Goal: Task Accomplishment & Management: Use online tool/utility

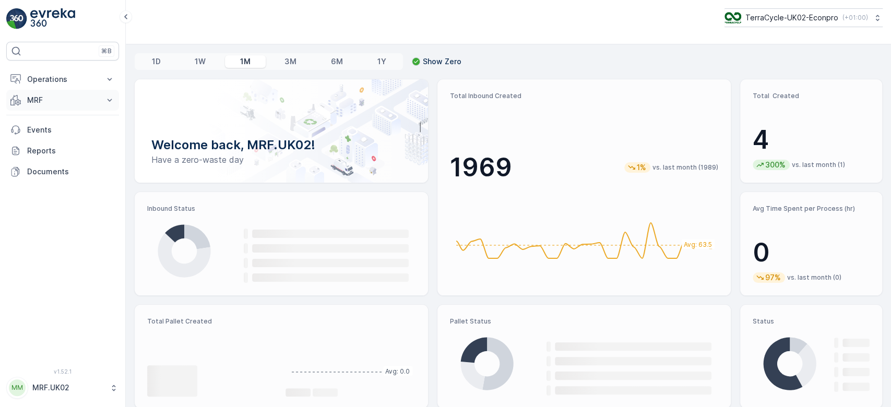
click at [82, 93] on button "MRF" at bounding box center [62, 100] width 113 height 21
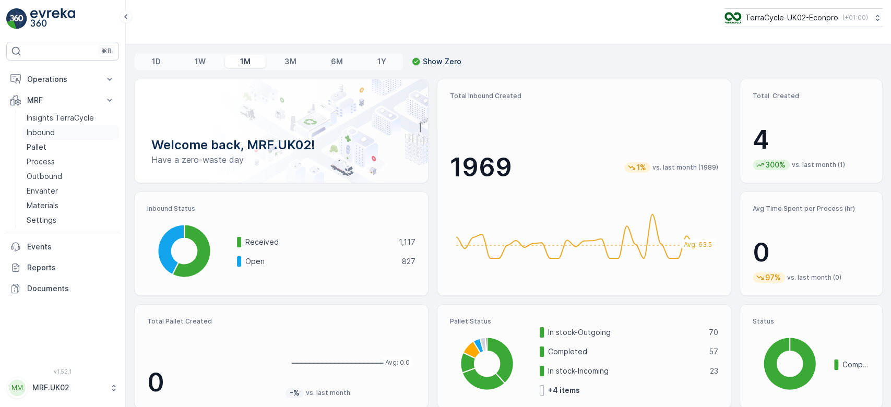
click at [66, 127] on link "Inbound" at bounding box center [70, 132] width 97 height 15
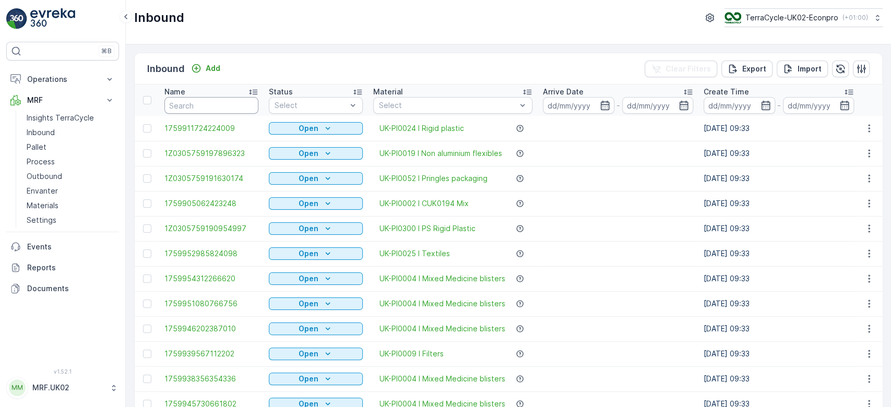
click at [188, 108] on input "text" at bounding box center [211, 105] width 94 height 17
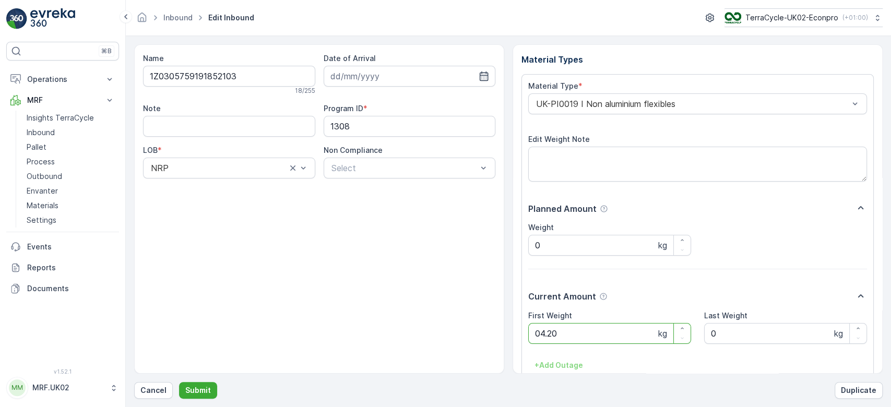
click at [179, 382] on button "Submit" at bounding box center [198, 390] width 38 height 17
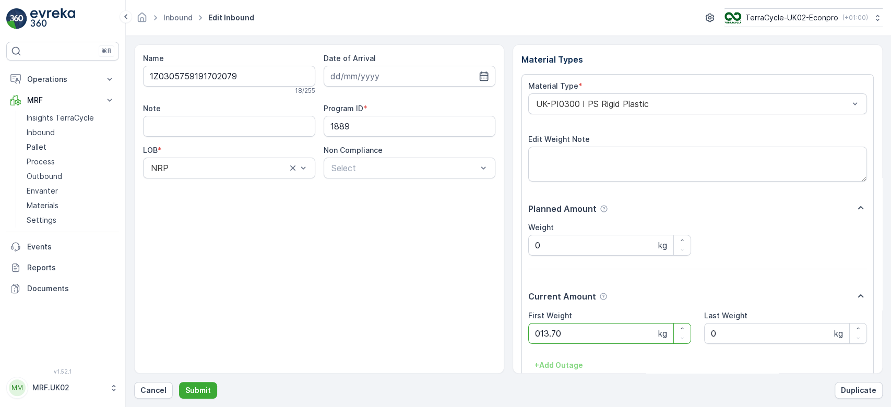
click at [179, 382] on button "Submit" at bounding box center [198, 390] width 38 height 17
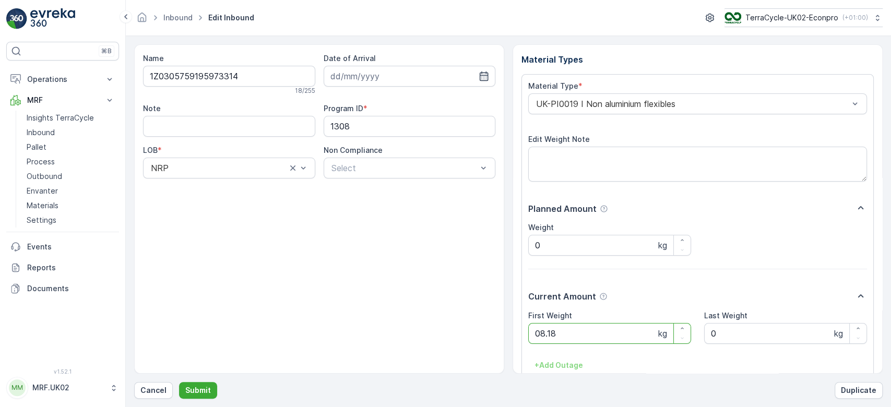
click at [179, 382] on button "Submit" at bounding box center [198, 390] width 38 height 17
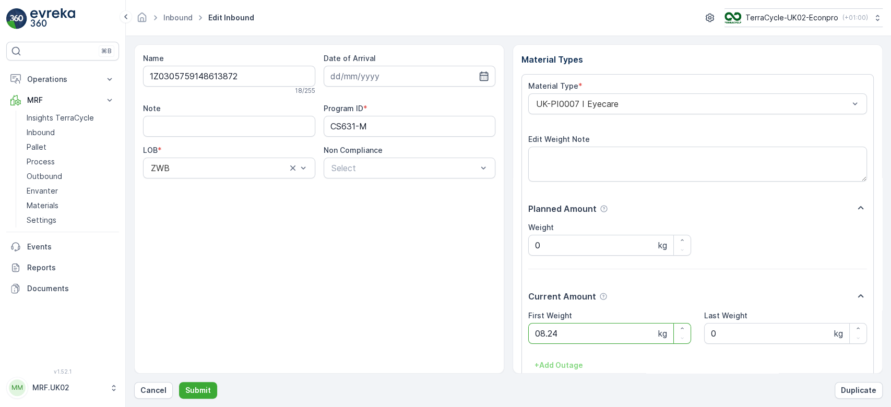
click at [179, 382] on button "Submit" at bounding box center [198, 390] width 38 height 17
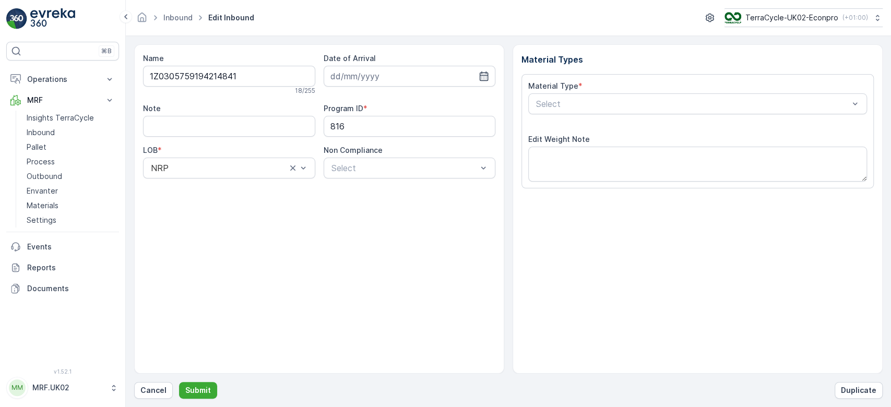
type input "[DATE]"
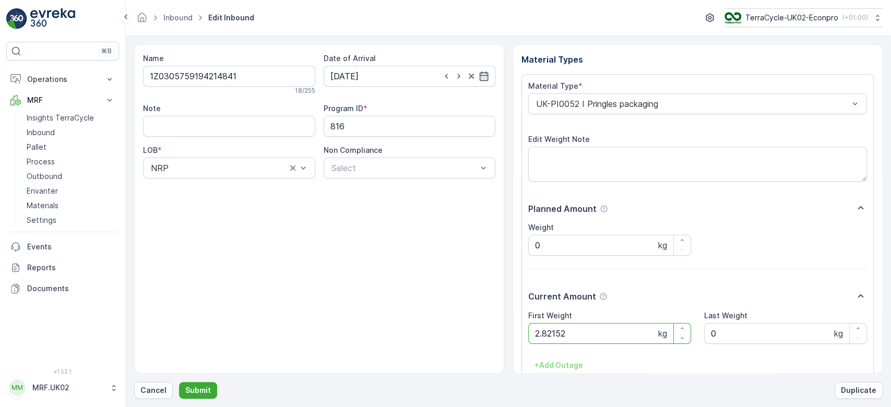
click at [179, 382] on button "Submit" at bounding box center [198, 390] width 38 height 17
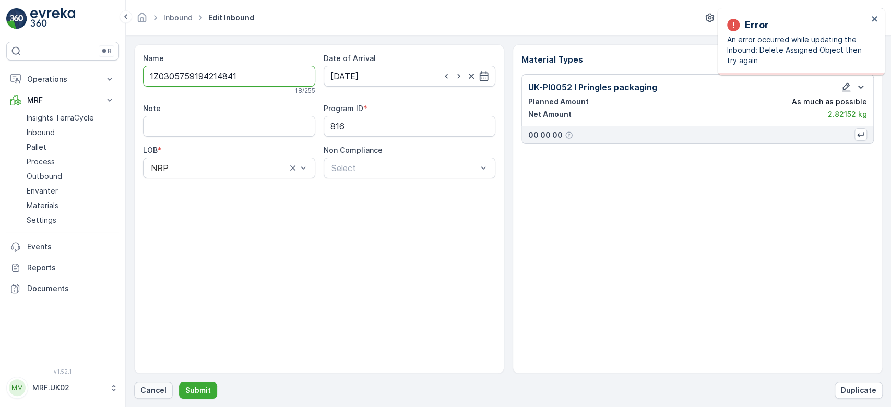
click at [164, 386] on p "Cancel" at bounding box center [153, 390] width 26 height 10
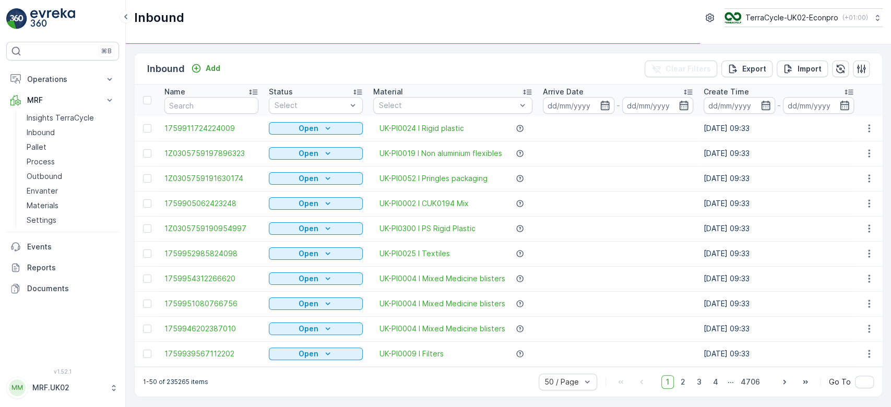
click at [179, 108] on input "text" at bounding box center [211, 105] width 94 height 17
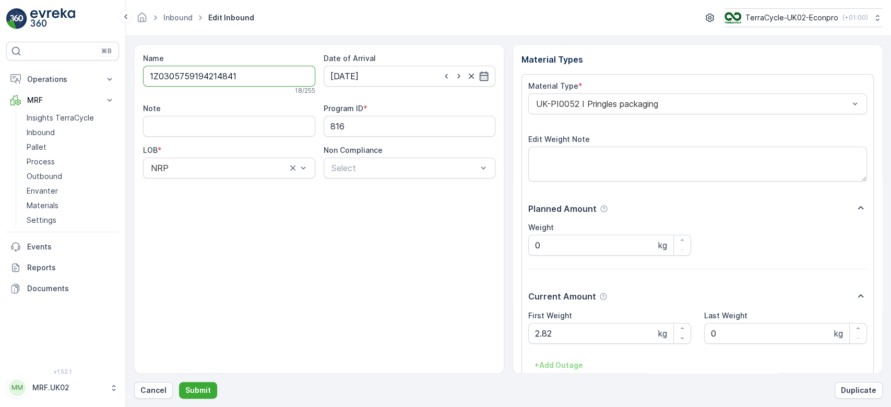
drag, startPoint x: 243, startPoint y: 74, endPoint x: 122, endPoint y: 79, distance: 120.7
click at [122, 79] on div "⌘B Operations Planning Routes & Tasks Cockpit Settings MRF Insights TerraCycle …" at bounding box center [445, 203] width 891 height 407
click at [147, 398] on button "Cancel" at bounding box center [153, 390] width 39 height 17
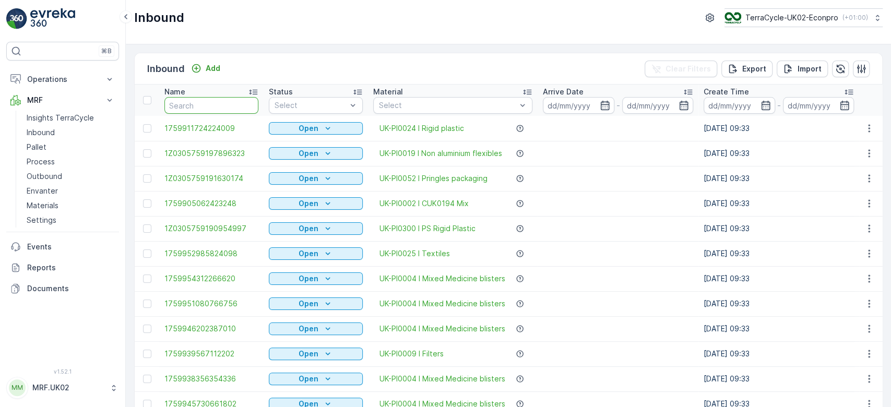
paste input "1Z0305759194214841"
type input "1Z0305759194214841"
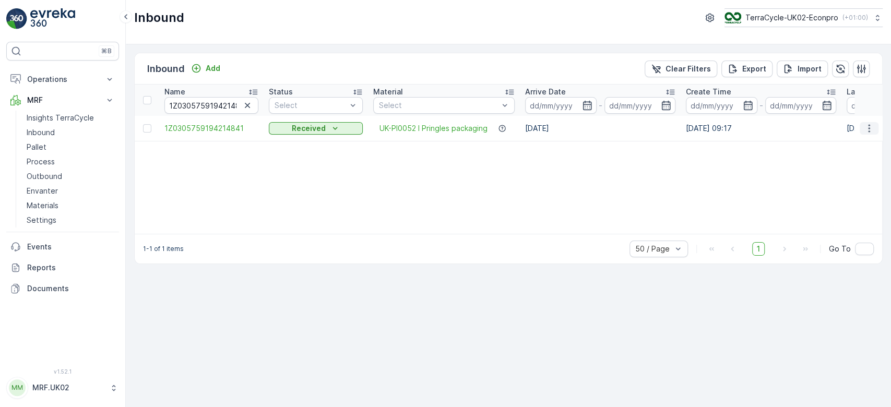
click at [869, 127] on icon "button" at bounding box center [869, 128] width 2 height 8
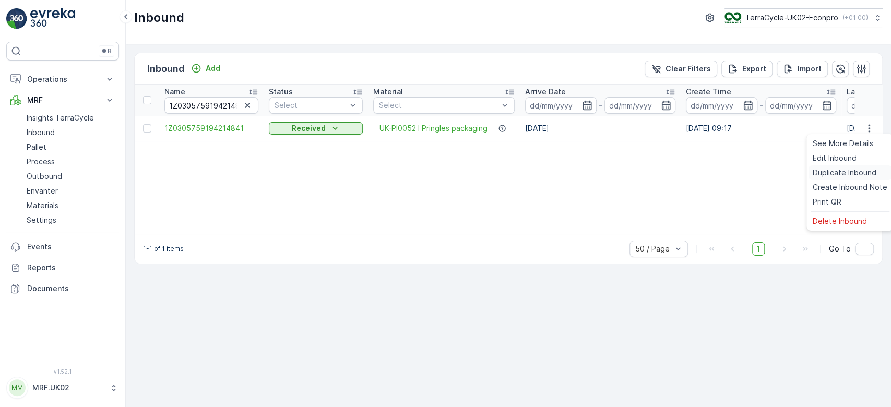
click at [830, 169] on span "Duplicate Inbound" at bounding box center [845, 173] width 64 height 10
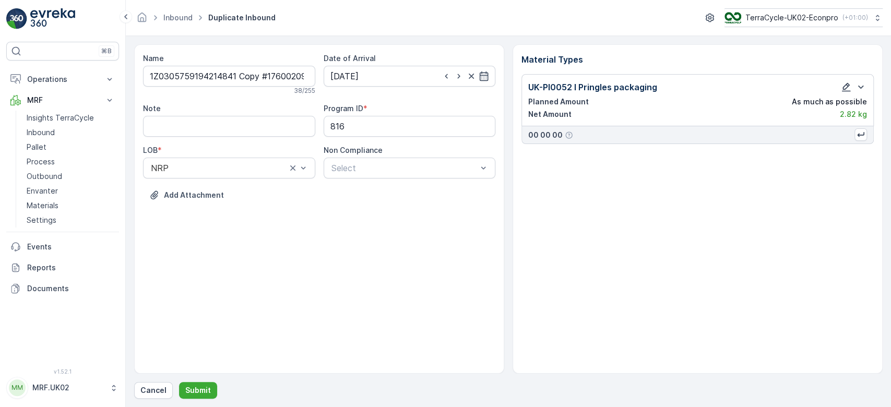
click at [848, 85] on icon "button" at bounding box center [846, 87] width 9 height 9
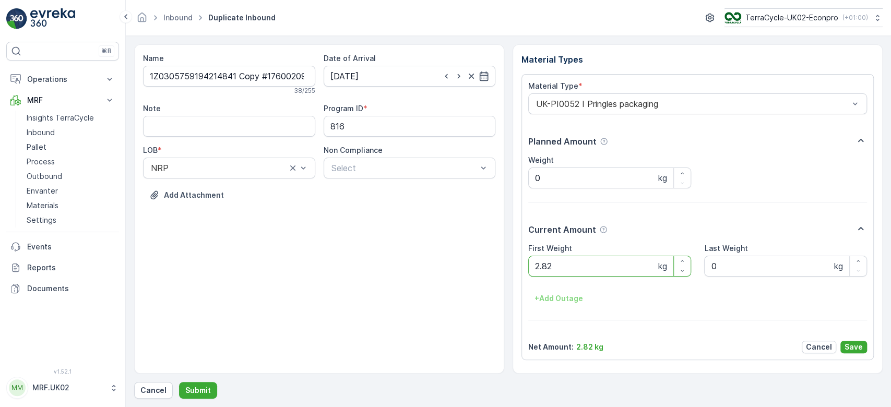
click at [637, 266] on Weight "2.82" at bounding box center [609, 266] width 163 height 21
type Weight "2"
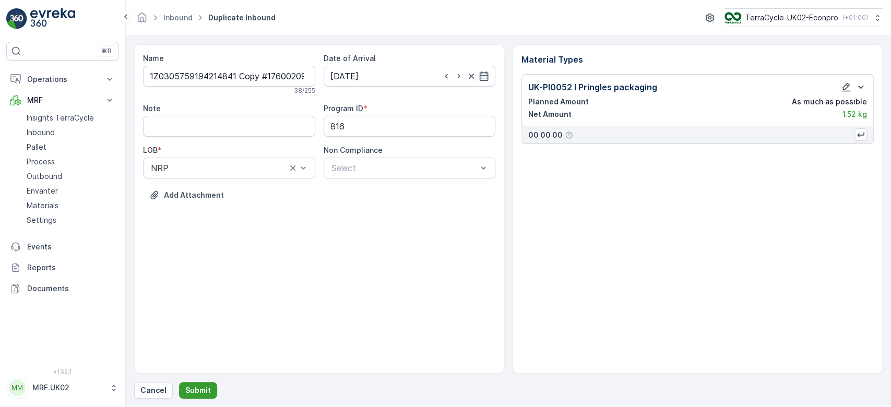
click at [196, 387] on p "Submit" at bounding box center [198, 390] width 26 height 10
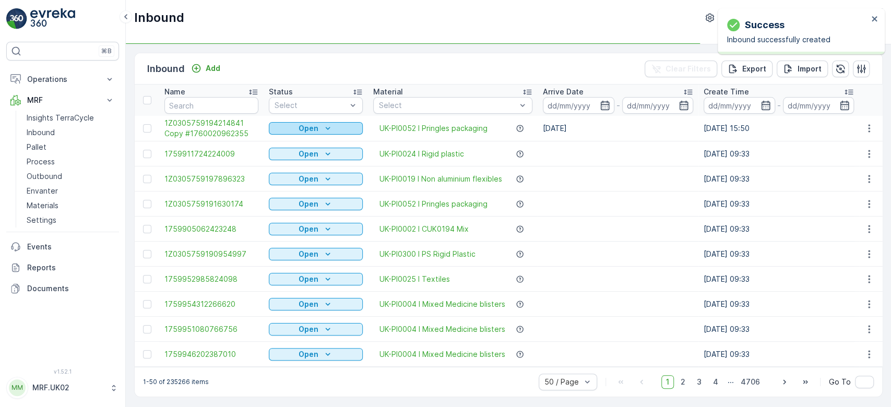
click at [351, 125] on div "Open" at bounding box center [316, 128] width 86 height 10
click at [288, 159] on span "Scanned" at bounding box center [290, 158] width 31 height 10
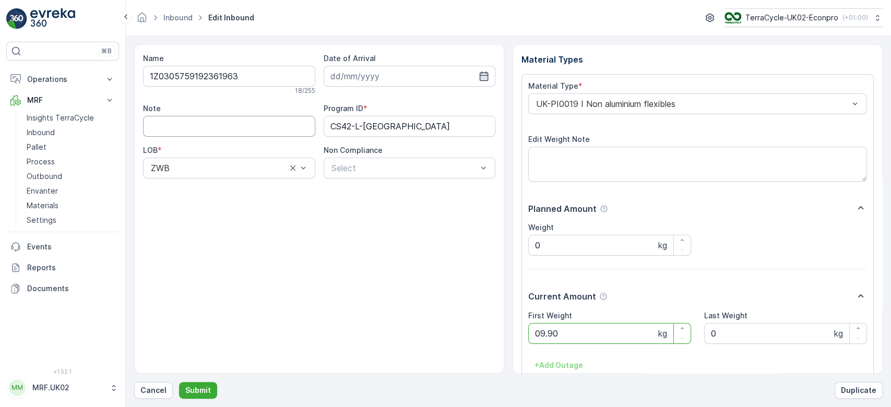
click at [179, 382] on button "Submit" at bounding box center [198, 390] width 38 height 17
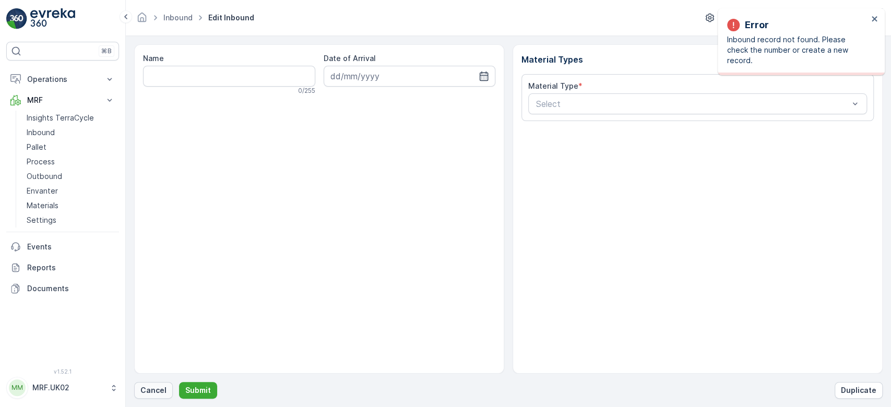
click at [155, 384] on button "Cancel" at bounding box center [153, 390] width 39 height 17
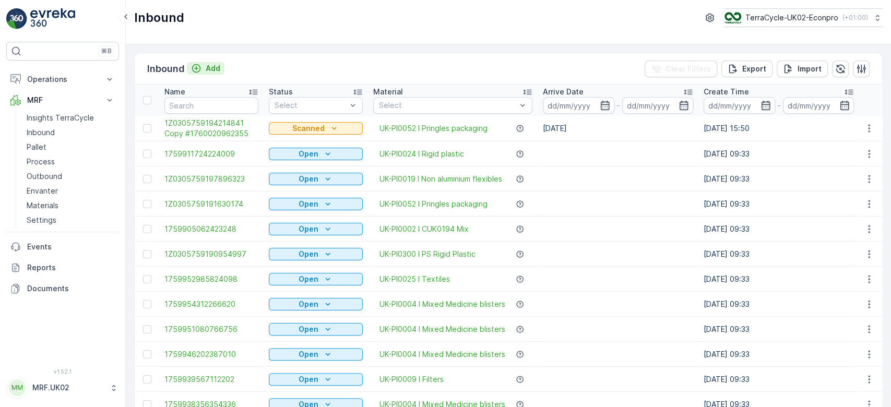
click at [210, 64] on p "Add" at bounding box center [213, 68] width 15 height 10
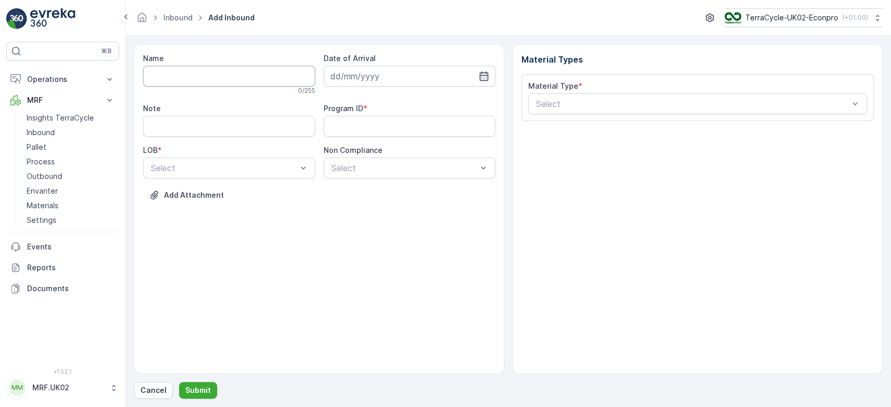
click at [213, 77] on input "Name" at bounding box center [229, 76] width 172 height 21
type input "1Z0305759148648586"
click at [179, 382] on button "Submit" at bounding box center [198, 390] width 38 height 17
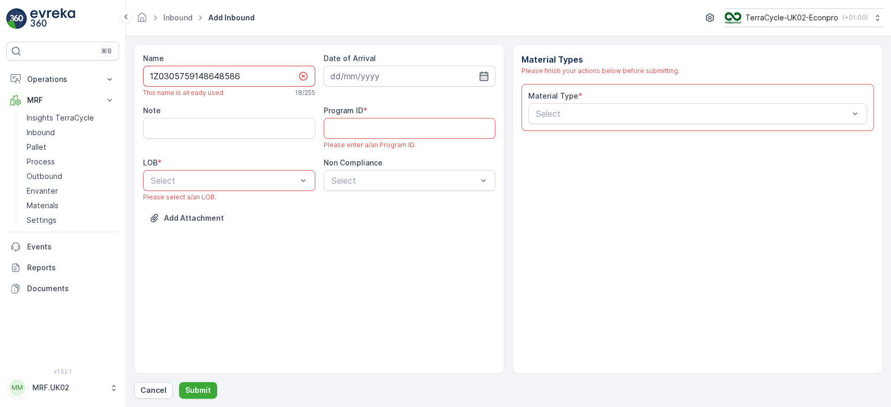
click at [213, 77] on input "1Z0305759148648586" at bounding box center [229, 76] width 172 height 21
click at [163, 395] on p "Cancel" at bounding box center [153, 390] width 26 height 10
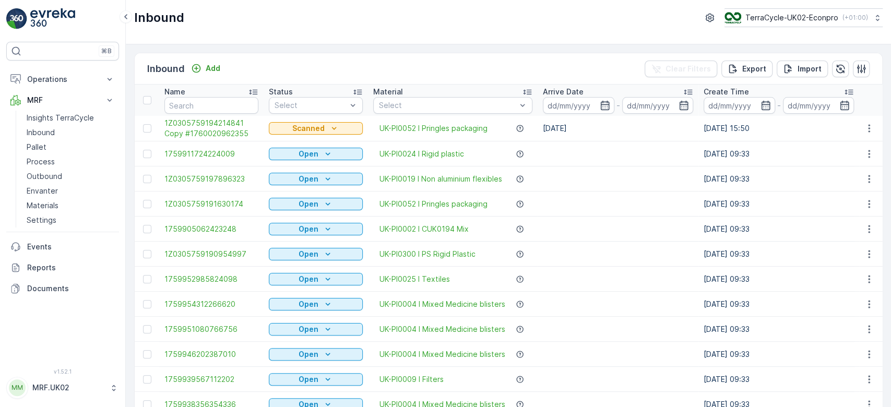
click at [217, 96] on div "Name" at bounding box center [211, 92] width 94 height 10
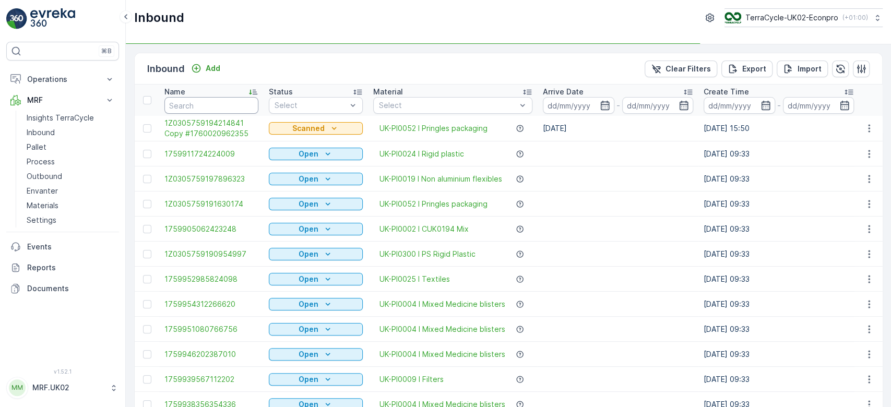
click at [215, 103] on input "text" at bounding box center [211, 105] width 94 height 17
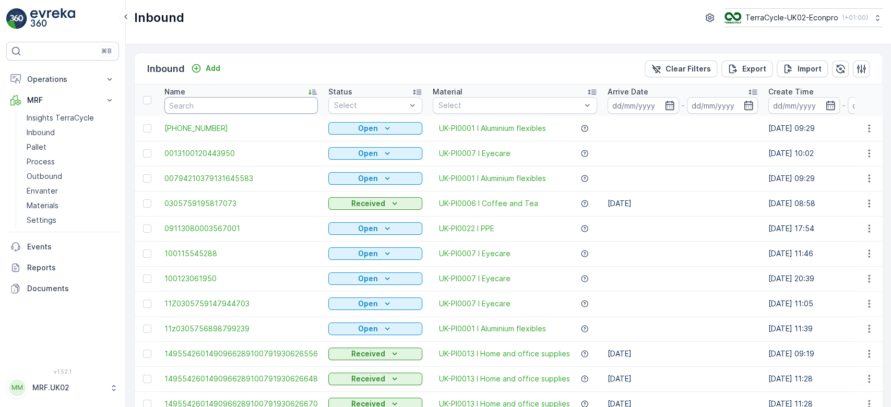
drag, startPoint x: 215, startPoint y: 103, endPoint x: 175, endPoint y: 101, distance: 39.2
click at [175, 101] on input "text" at bounding box center [240, 105] width 153 height 17
paste input "1Z0305759148648586"
type input "1Z0305759148648586"
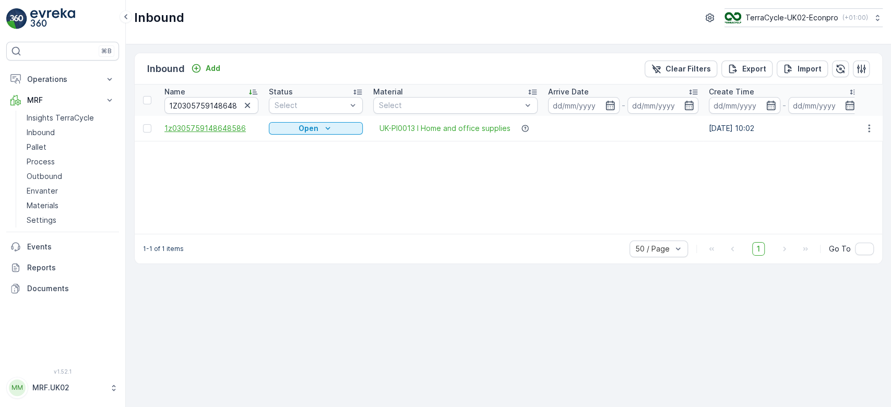
click at [196, 129] on span "1z0305759148648586" at bounding box center [211, 128] width 94 height 10
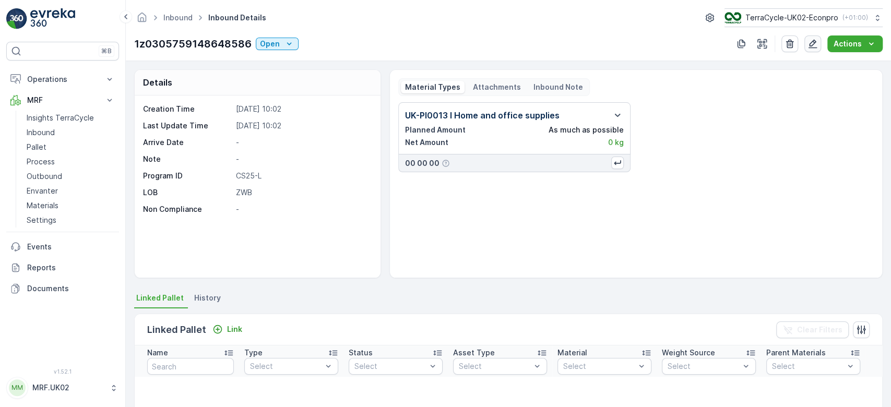
click at [814, 46] on icon "button" at bounding box center [812, 44] width 10 height 10
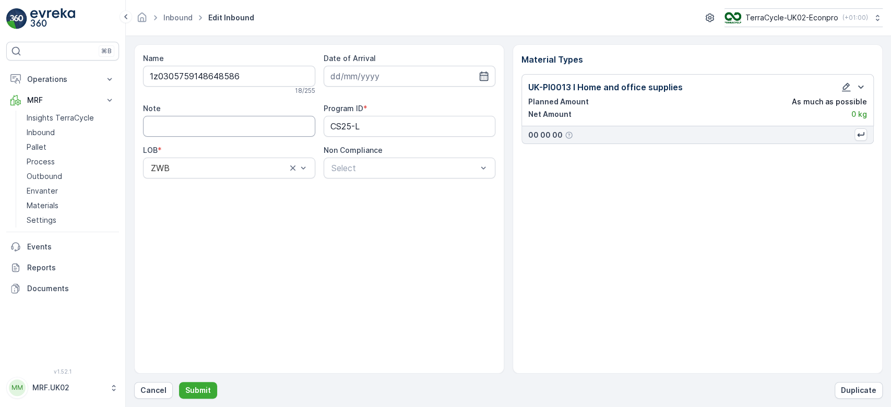
click at [163, 123] on input "Note" at bounding box center [229, 126] width 172 height 21
type input "lower case z not capital Z"
click at [421, 73] on input at bounding box center [410, 76] width 172 height 21
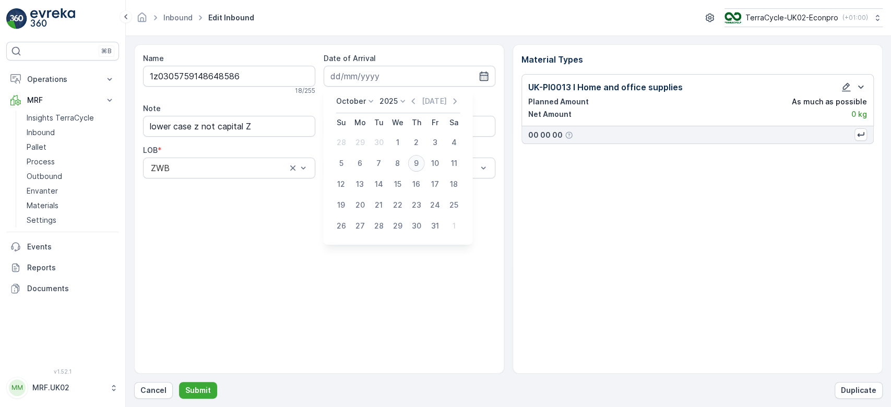
click at [415, 166] on div "9" at bounding box center [416, 163] width 17 height 17
type input "[DATE]"
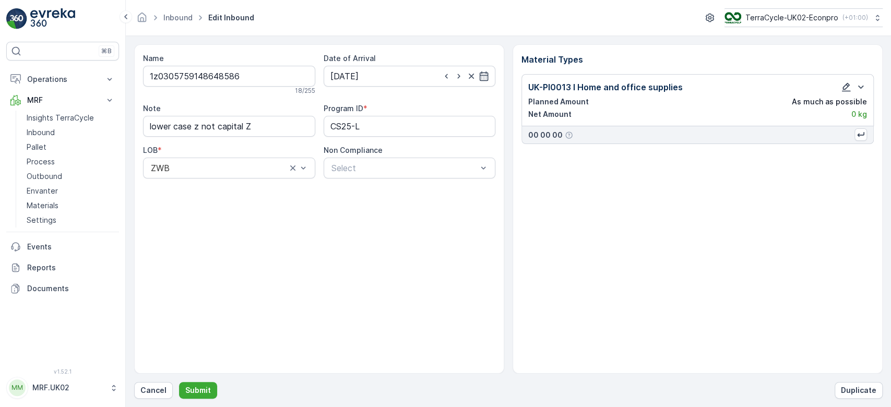
click at [848, 85] on icon "button" at bounding box center [846, 87] width 9 height 9
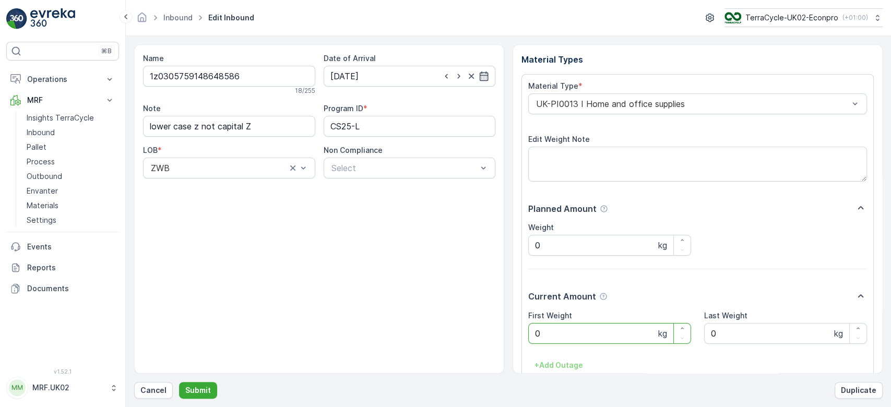
click at [561, 337] on Weight "0" at bounding box center [609, 333] width 163 height 21
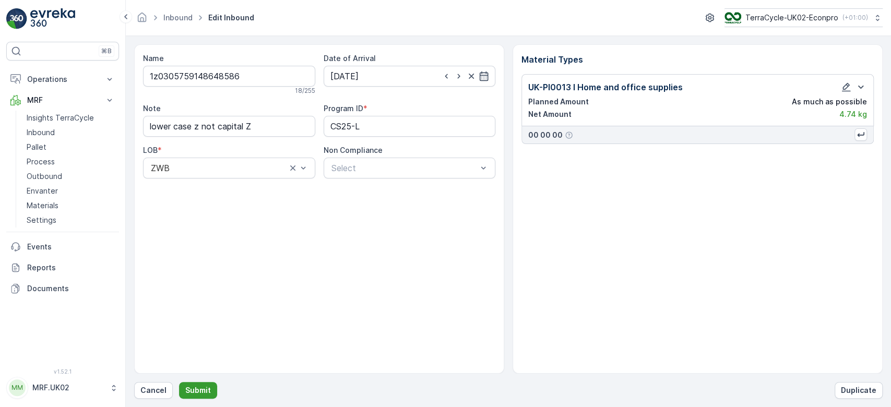
click at [199, 385] on p "Submit" at bounding box center [198, 390] width 26 height 10
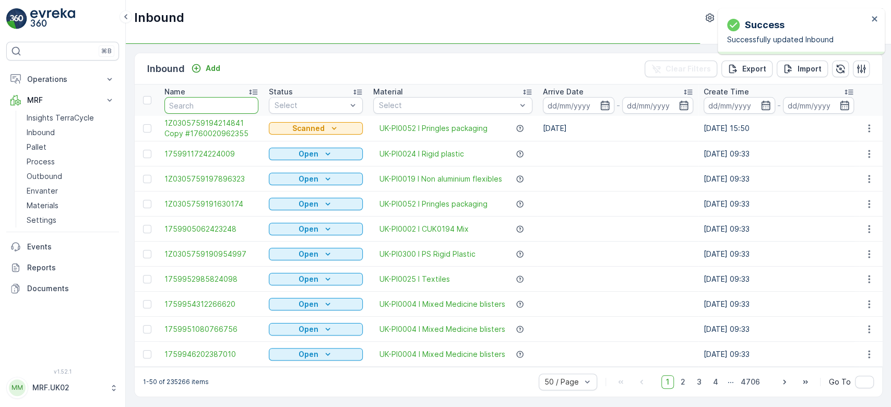
click at [184, 99] on input "text" at bounding box center [211, 105] width 94 height 17
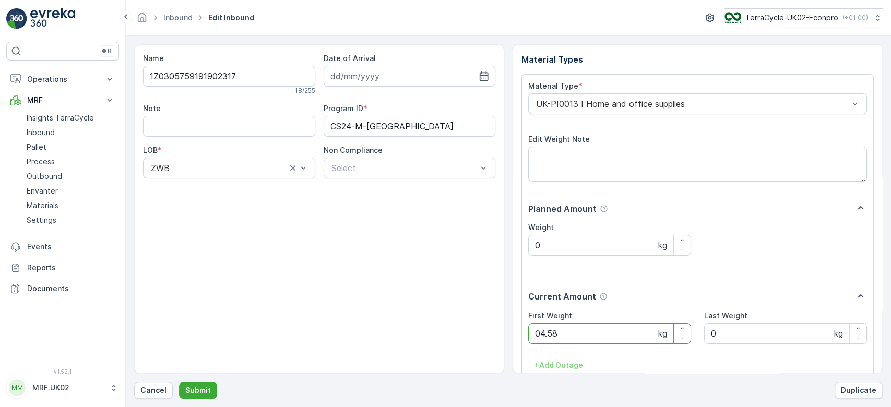
click at [179, 382] on button "Submit" at bounding box center [198, 390] width 38 height 17
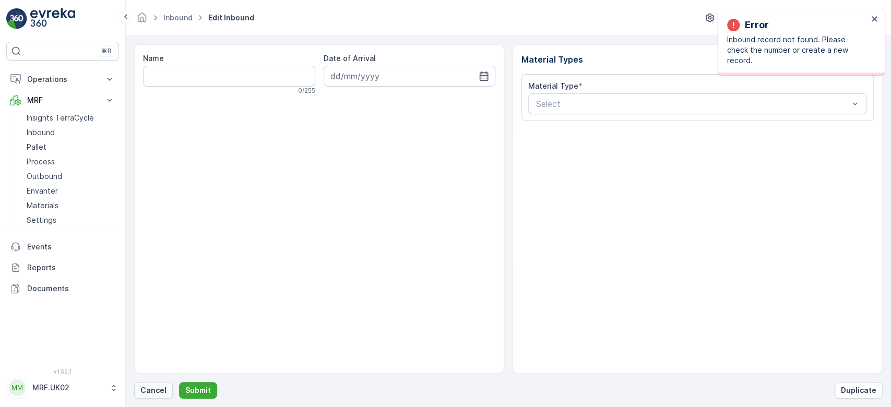
click at [159, 384] on button "Cancel" at bounding box center [153, 390] width 39 height 17
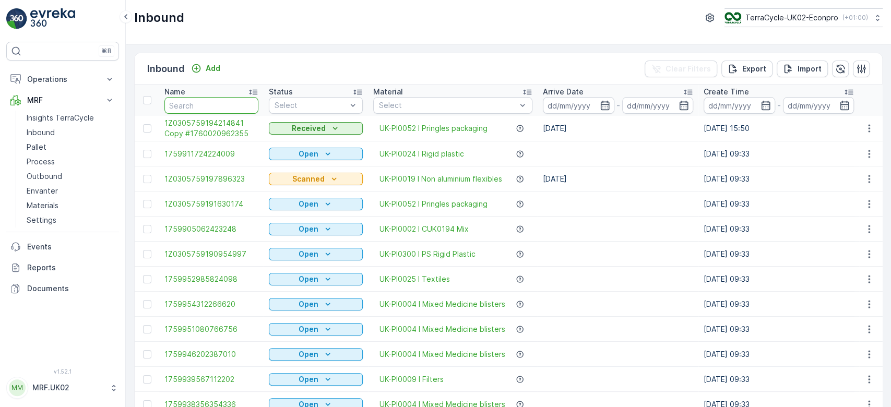
click at [194, 103] on input "text" at bounding box center [211, 105] width 94 height 17
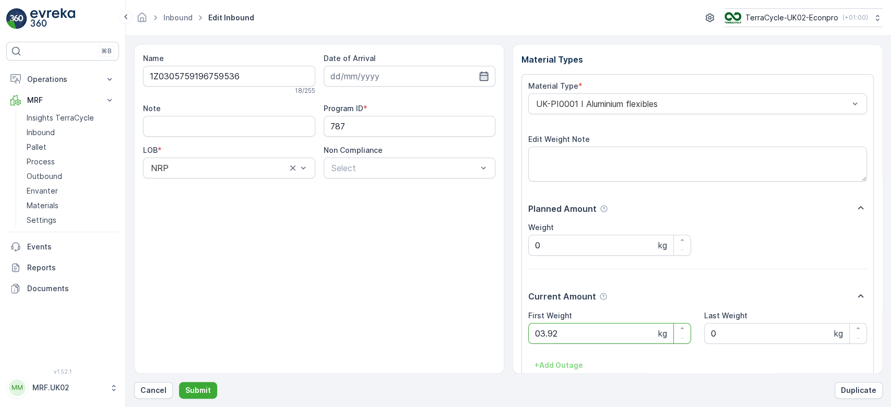
click at [179, 382] on button "Submit" at bounding box center [198, 390] width 38 height 17
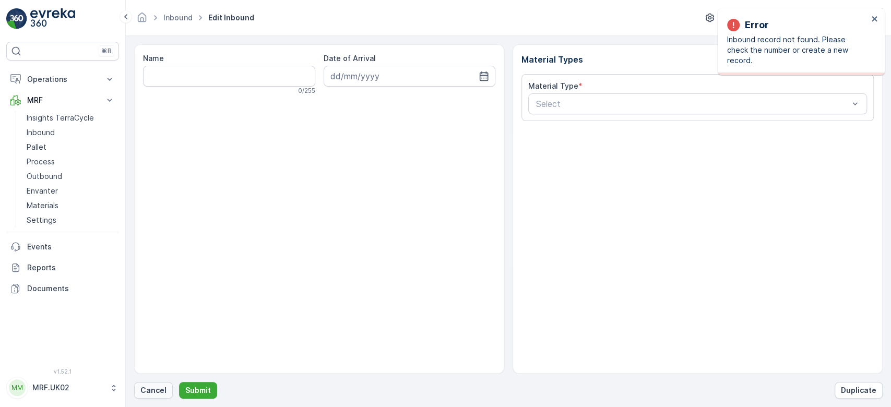
click at [146, 389] on p "Cancel" at bounding box center [153, 390] width 26 height 10
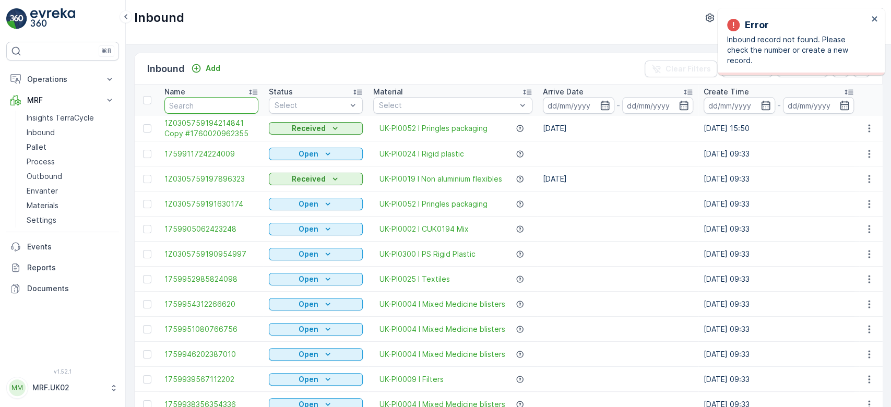
click at [227, 111] on input "text" at bounding box center [211, 105] width 94 height 17
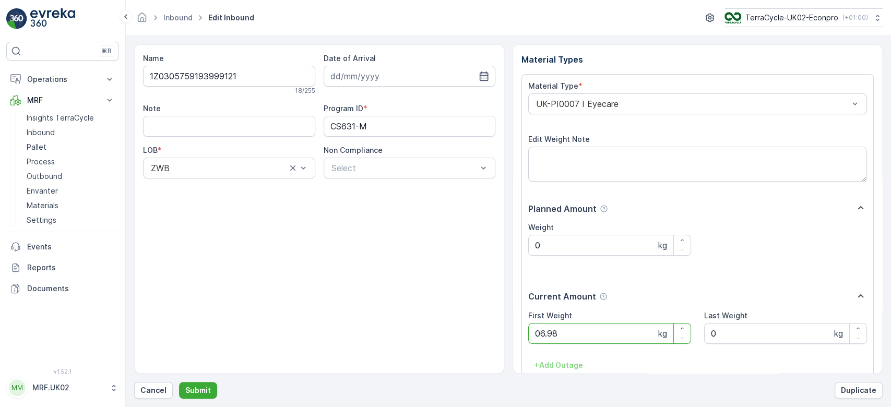
click at [179, 382] on button "Submit" at bounding box center [198, 390] width 38 height 17
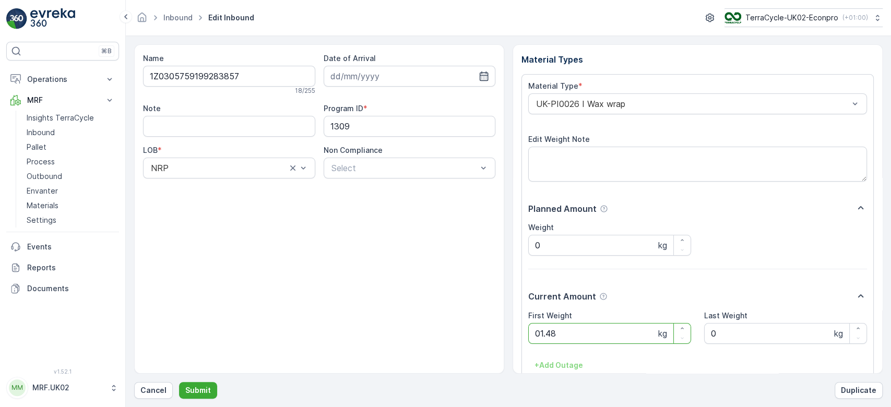
click at [179, 382] on button "Submit" at bounding box center [198, 390] width 38 height 17
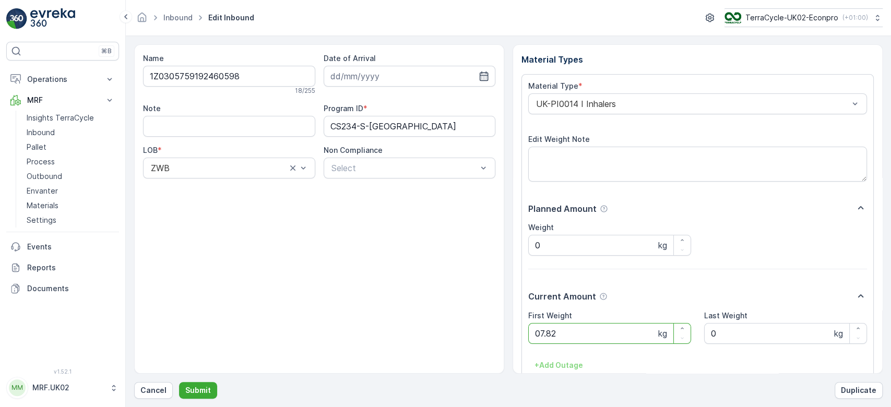
click at [179, 382] on button "Submit" at bounding box center [198, 390] width 38 height 17
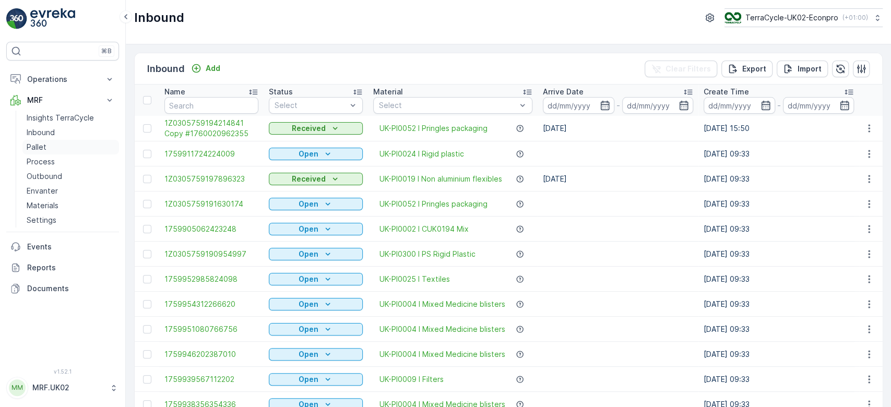
click at [42, 143] on p "Pallet" at bounding box center [37, 147] width 20 height 10
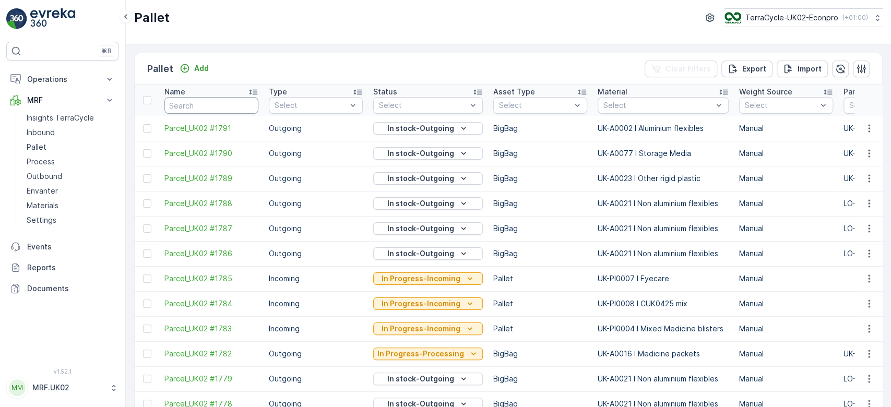
click at [191, 102] on input "text" at bounding box center [211, 105] width 94 height 17
type input "1774"
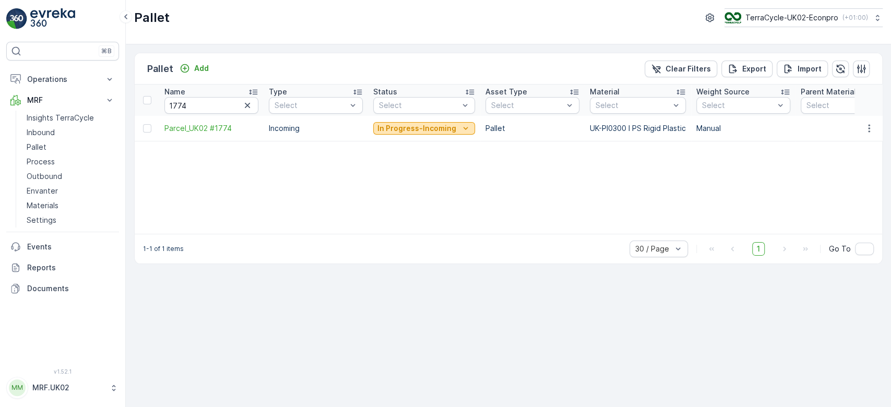
click at [439, 128] on p "In Progress-Incoming" at bounding box center [416, 128] width 79 height 10
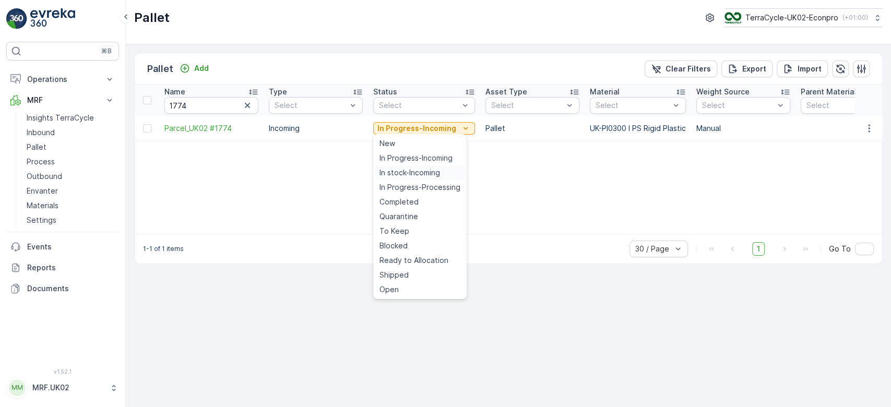
click at [426, 173] on span "In stock-Incoming" at bounding box center [409, 173] width 61 height 10
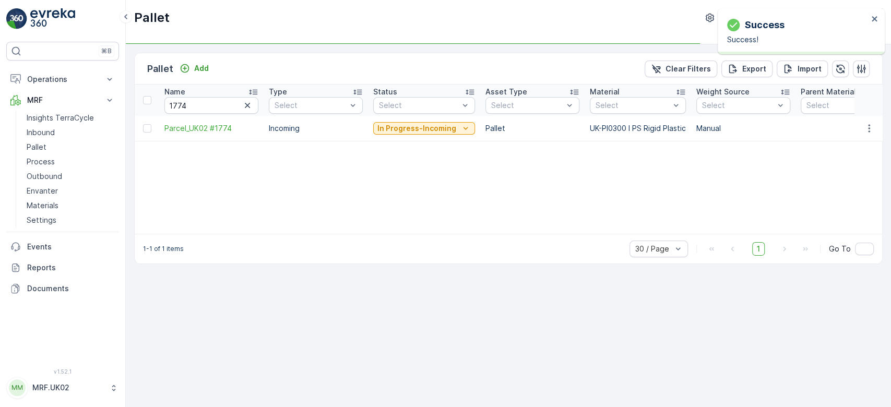
click at [186, 57] on div "Pallet Add Clear Filters Export Import" at bounding box center [508, 68] width 747 height 31
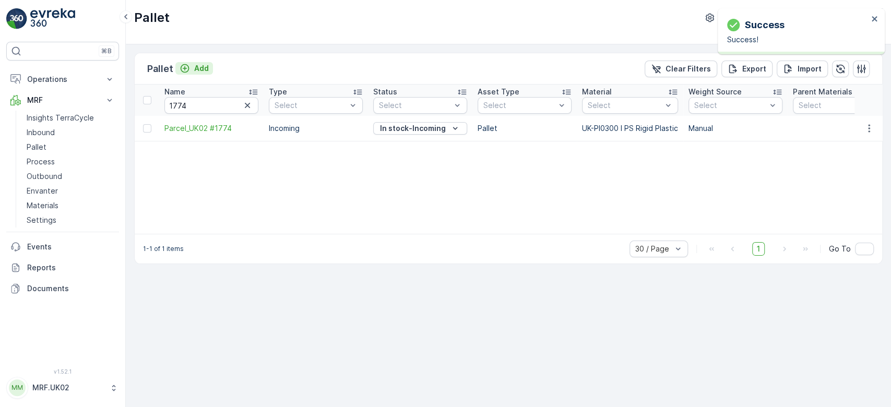
click at [200, 66] on p "Add" at bounding box center [201, 68] width 15 height 10
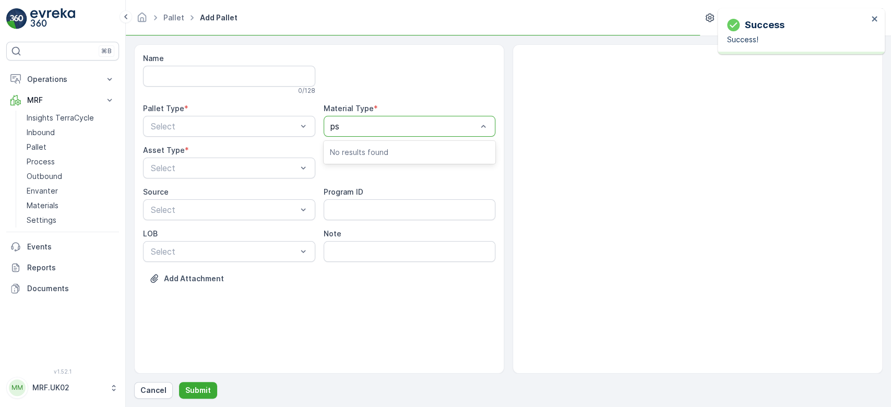
type input "ps r"
click at [378, 151] on span "UK-A0300 I PS Rigid Plastic" at bounding box center [385, 151] width 110 height 9
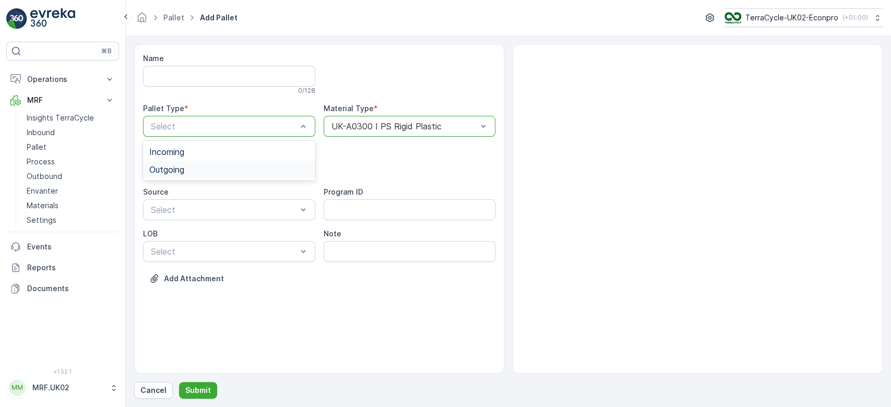
click at [220, 169] on div "Outgoing" at bounding box center [229, 169] width 160 height 9
click at [204, 127] on div at bounding box center [224, 126] width 148 height 9
click at [177, 148] on span "Incoming" at bounding box center [166, 151] width 35 height 9
click at [366, 120] on div "UK-A0300 I PS Rigid Plastic" at bounding box center [410, 126] width 172 height 21
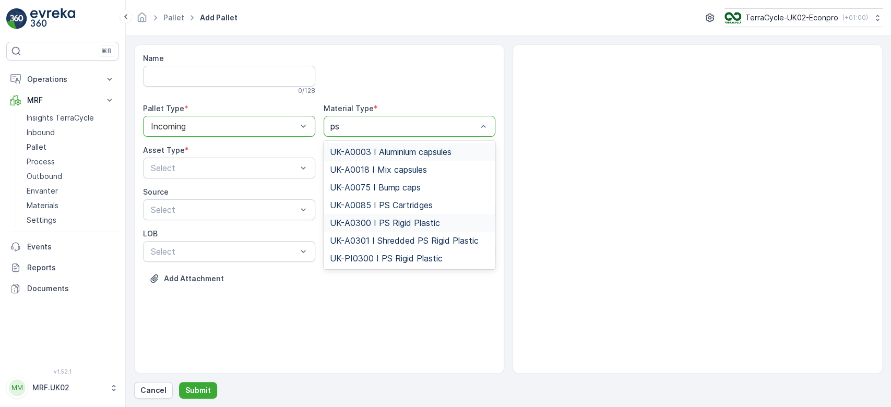
type input "ps r"
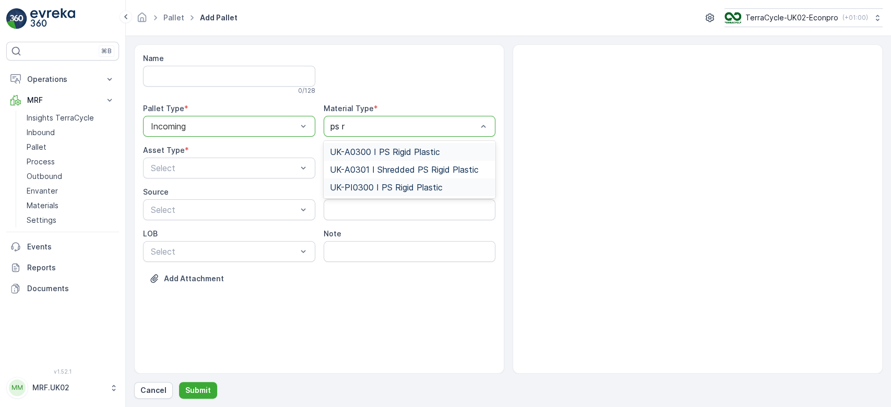
click at [408, 183] on span "UK-PI0300 I PS Rigid Plastic" at bounding box center [386, 187] width 113 height 9
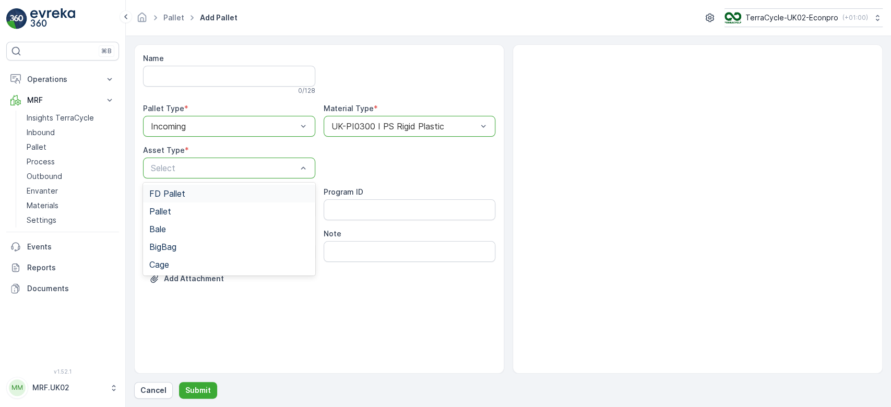
click at [205, 160] on div "Select" at bounding box center [229, 168] width 172 height 21
click at [181, 207] on div "Pallet" at bounding box center [229, 211] width 160 height 9
click at [205, 389] on p "Submit" at bounding box center [198, 390] width 26 height 10
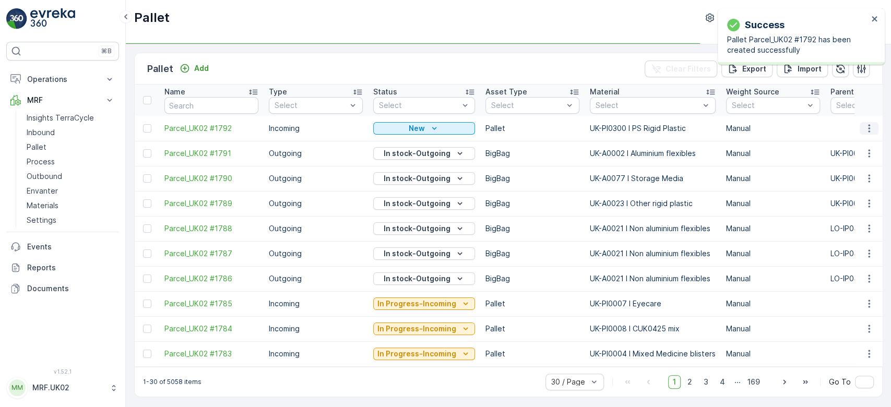
click at [869, 129] on icon "button" at bounding box center [869, 128] width 10 height 10
click at [857, 199] on div "Print QR" at bounding box center [856, 202] width 69 height 15
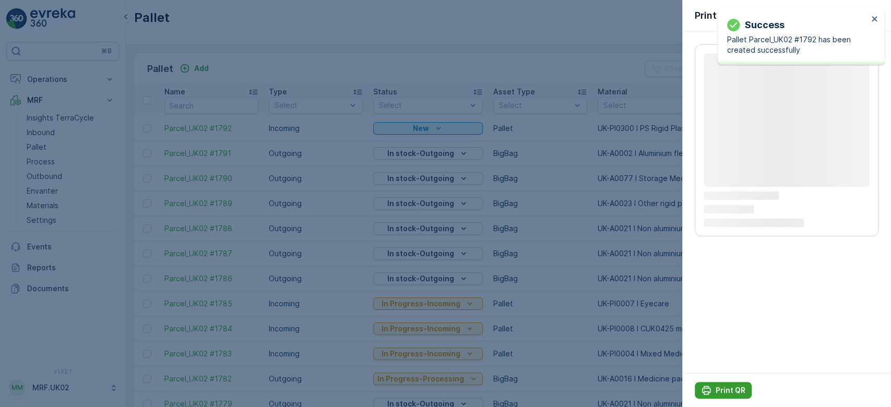
click at [733, 387] on p "Print QR" at bounding box center [731, 390] width 30 height 10
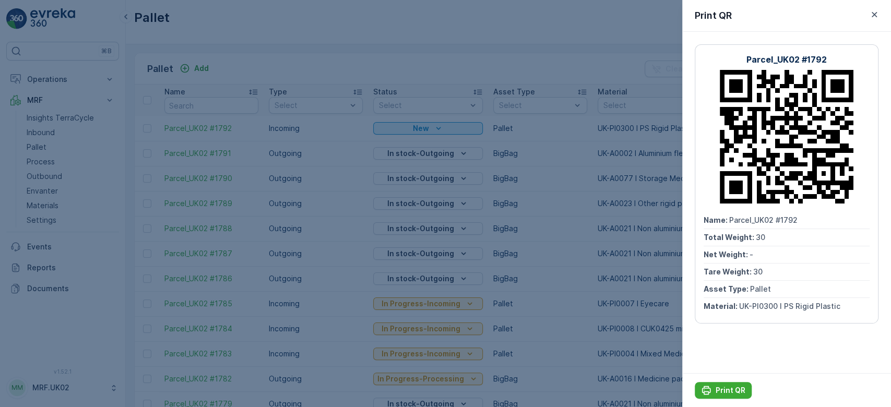
click at [57, 129] on div at bounding box center [445, 203] width 891 height 407
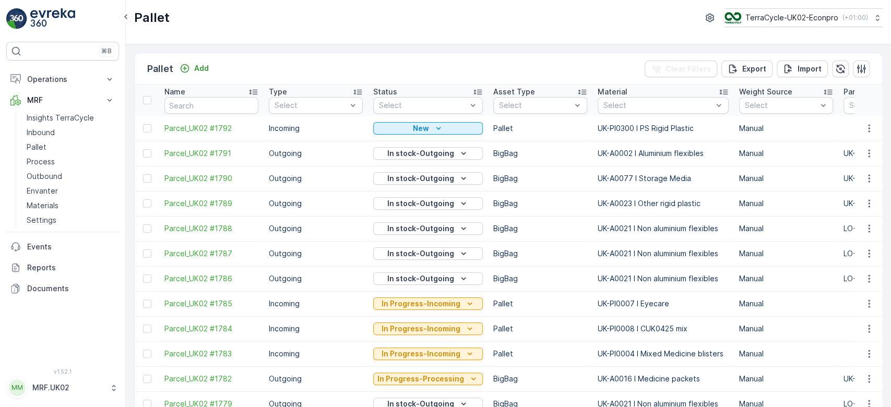
click at [57, 129] on link "Inbound" at bounding box center [70, 132] width 97 height 15
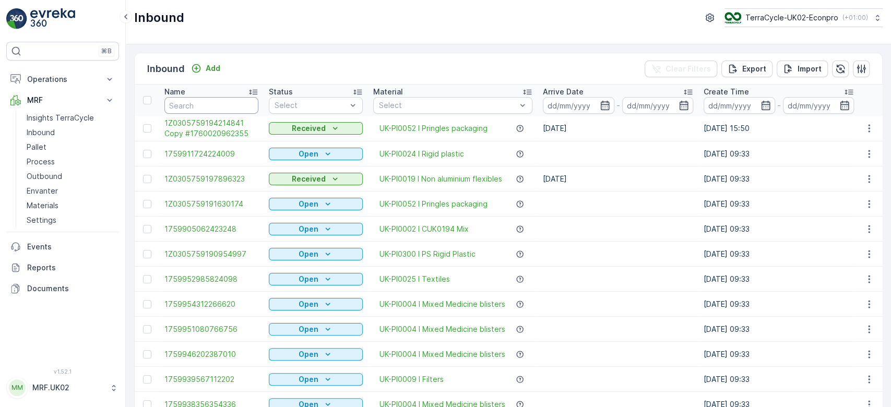
click at [22, 125] on link "Inbound" at bounding box center [70, 132] width 97 height 15
click at [201, 100] on input "text" at bounding box center [211, 105] width 94 height 17
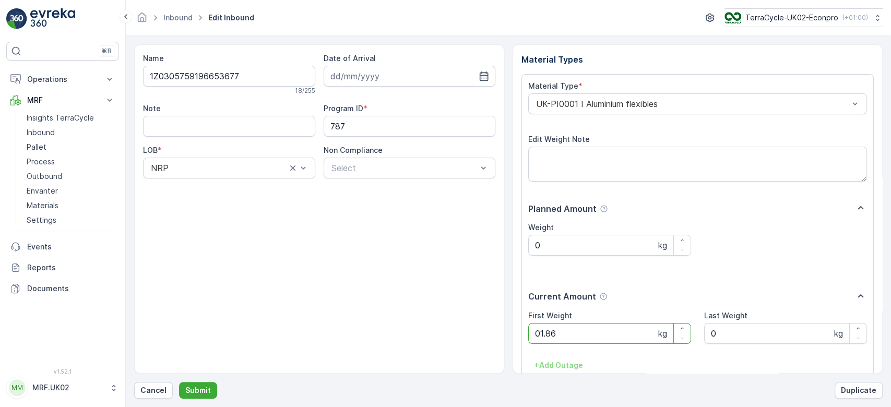
click at [179, 382] on button "Submit" at bounding box center [198, 390] width 38 height 17
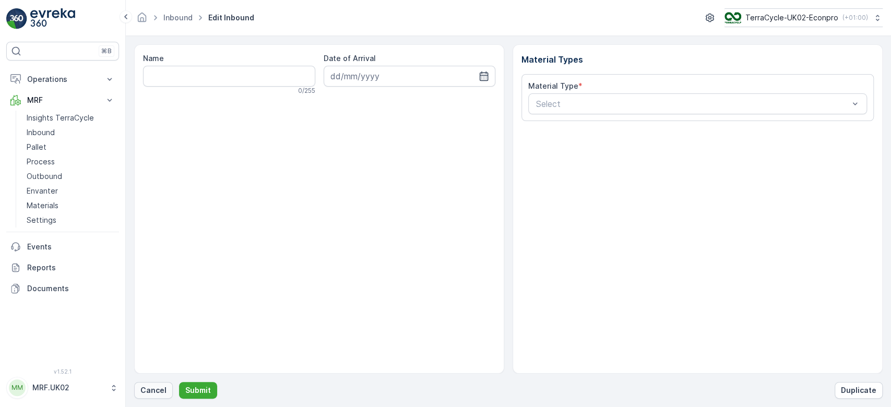
click at [148, 394] on p "Cancel" at bounding box center [153, 390] width 26 height 10
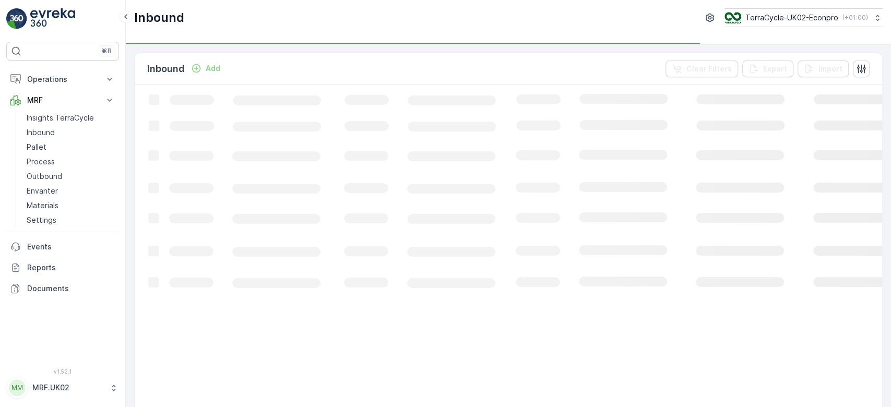
click at [206, 67] on p "Add" at bounding box center [213, 68] width 15 height 10
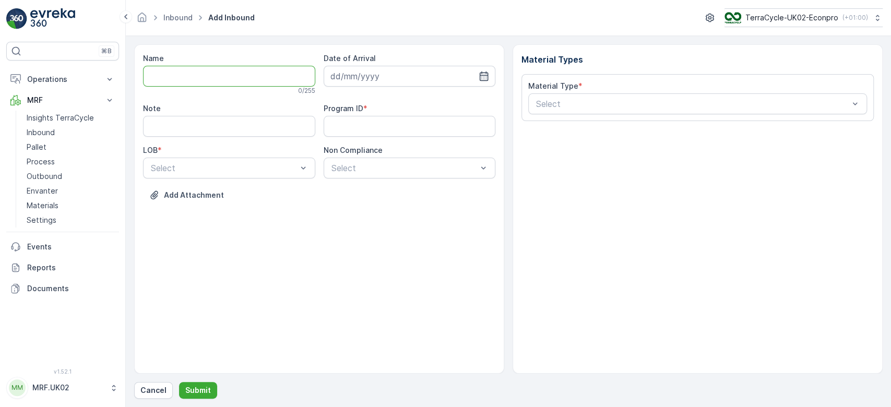
click at [207, 75] on input "Name" at bounding box center [229, 76] width 172 height 21
type input "1Z0305759148648586"
click at [179, 382] on button "Submit" at bounding box center [198, 390] width 38 height 17
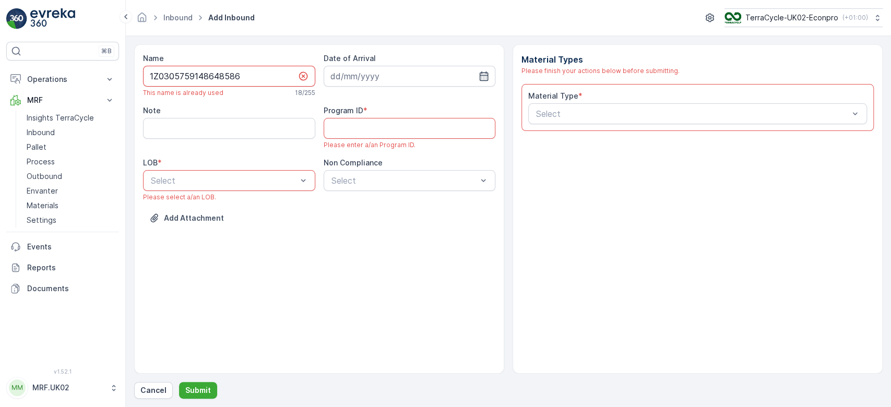
click at [207, 75] on input "1Z0305759148648586" at bounding box center [229, 76] width 172 height 21
click at [163, 387] on p "Cancel" at bounding box center [153, 390] width 26 height 10
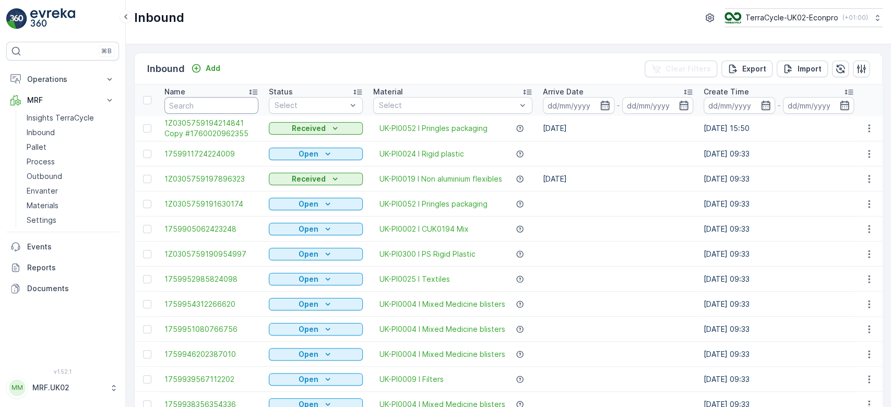
click at [191, 105] on input "text" at bounding box center [211, 105] width 94 height 17
paste input "1Z0305759148648586"
type input "1Z0305759148648586"
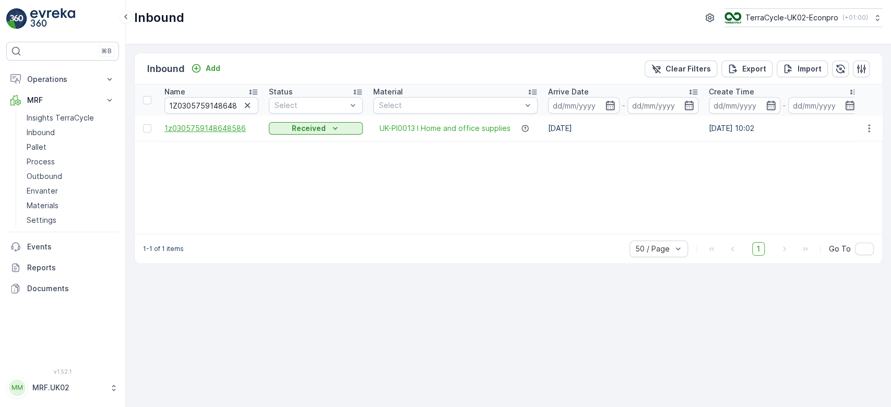
click at [203, 125] on span "1z0305759148648586" at bounding box center [211, 128] width 94 height 10
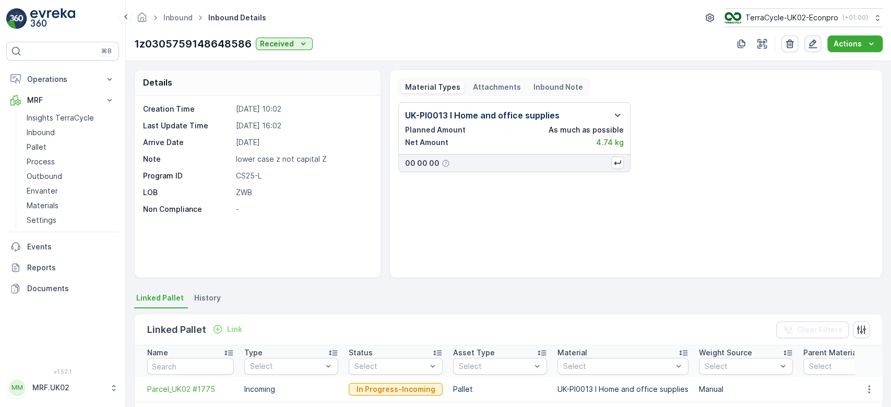
click at [811, 39] on icon "button" at bounding box center [812, 44] width 10 height 10
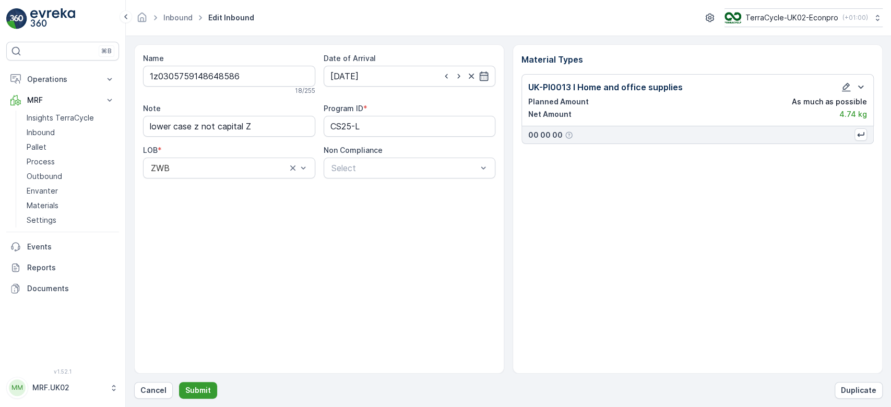
click at [191, 391] on p "Submit" at bounding box center [198, 390] width 26 height 10
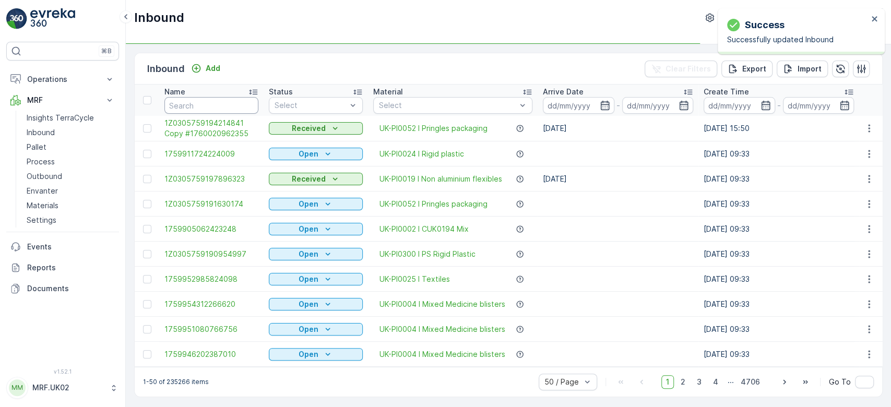
click at [209, 103] on input "text" at bounding box center [211, 105] width 94 height 17
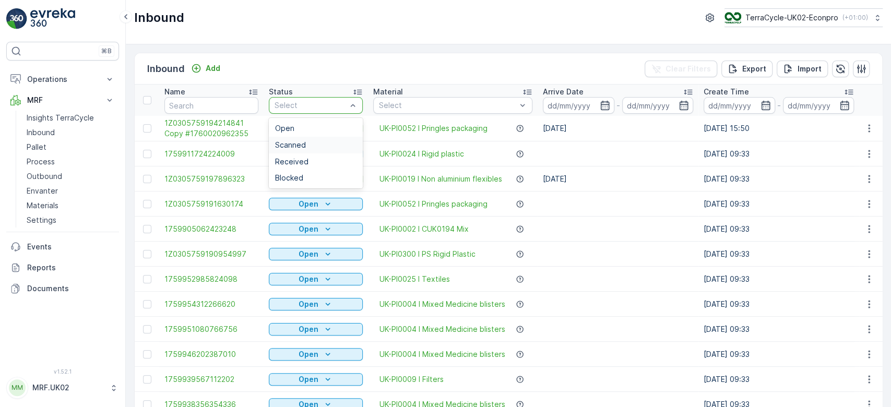
click at [293, 141] on span "Scanned" at bounding box center [290, 145] width 31 height 8
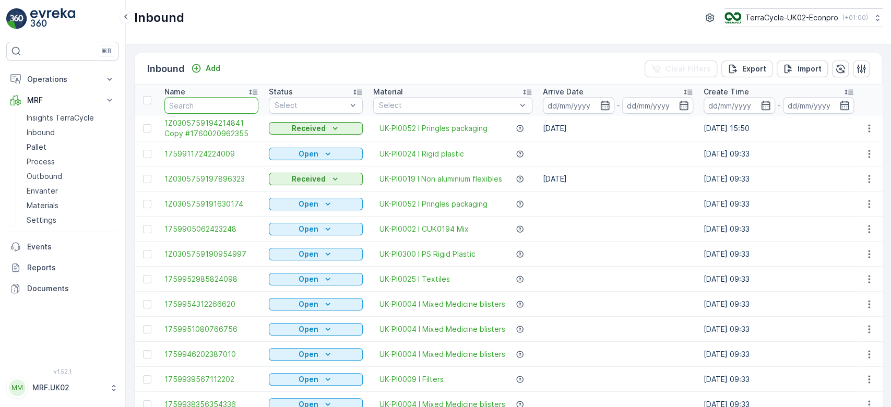
click at [182, 108] on input "text" at bounding box center [211, 105] width 94 height 17
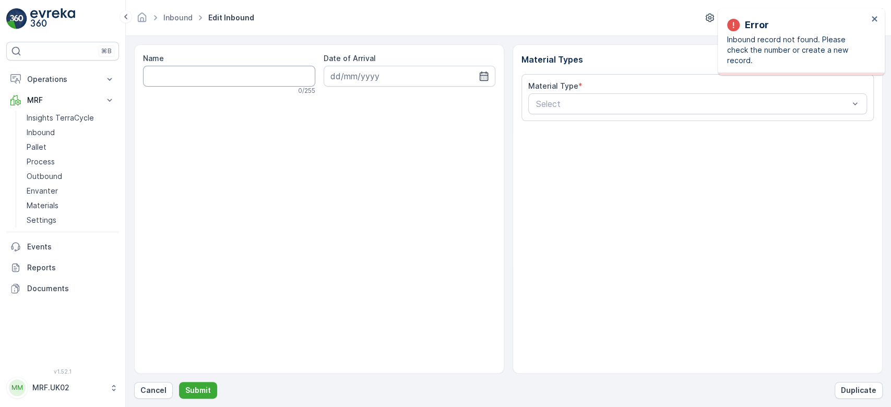
click at [184, 77] on input "Name" at bounding box center [229, 76] width 172 height 21
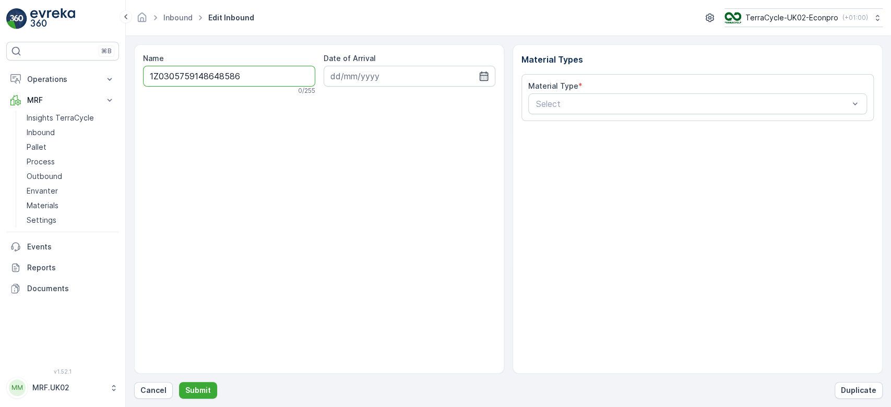
type input "1Z0305759148648586"
click at [179, 382] on button "Submit" at bounding box center [198, 390] width 38 height 17
click at [184, 77] on input "1Z0305759148648586" at bounding box center [229, 76] width 172 height 21
click at [158, 390] on p "Cancel" at bounding box center [153, 390] width 26 height 10
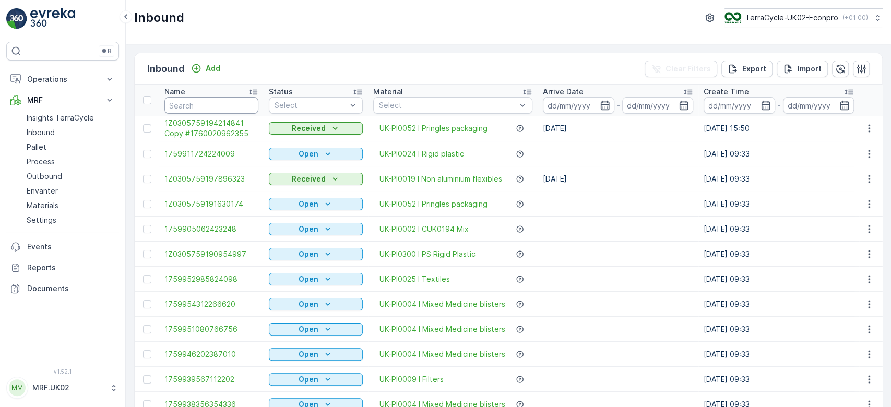
click at [193, 99] on input "text" at bounding box center [211, 105] width 94 height 17
paste input "1Z0305759148648586"
type input "1Z0305759148648586"
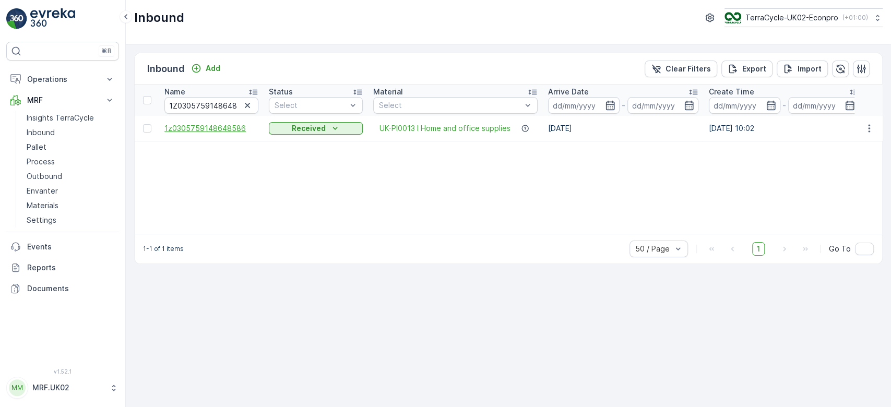
click at [188, 130] on span "1z0305759148648586" at bounding box center [211, 128] width 94 height 10
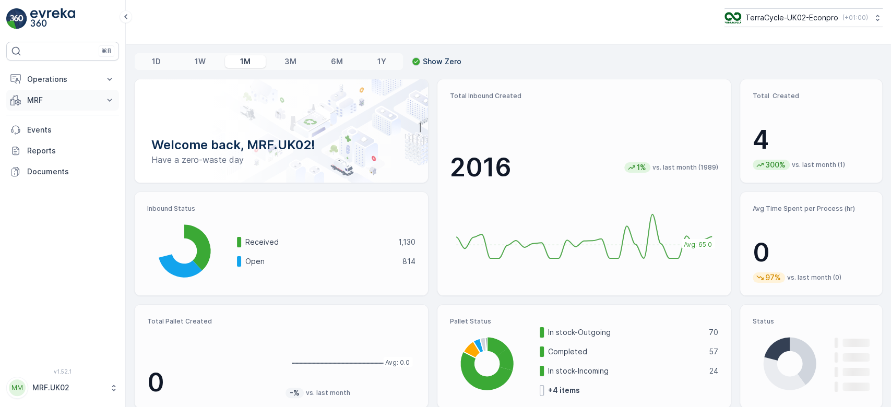
click at [89, 96] on p "MRF" at bounding box center [62, 100] width 71 height 10
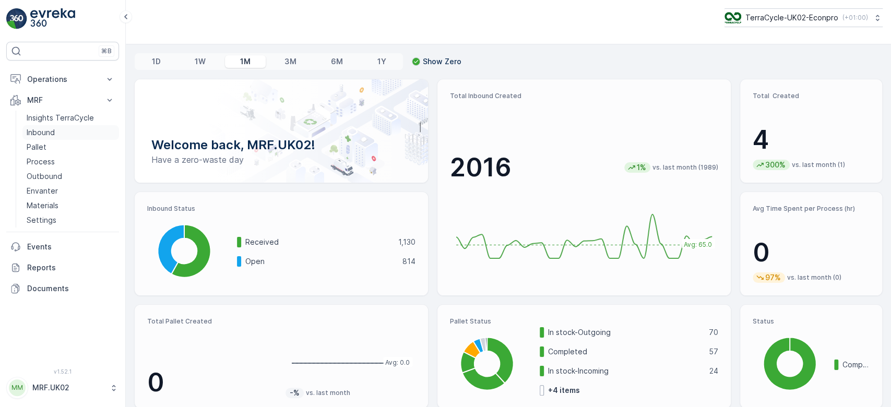
click at [45, 127] on p "Inbound" at bounding box center [41, 132] width 28 height 10
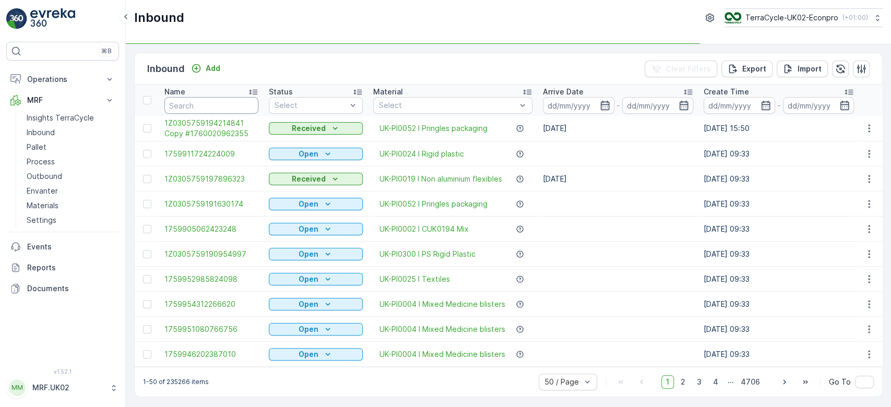
click at [188, 106] on input "text" at bounding box center [211, 105] width 94 height 17
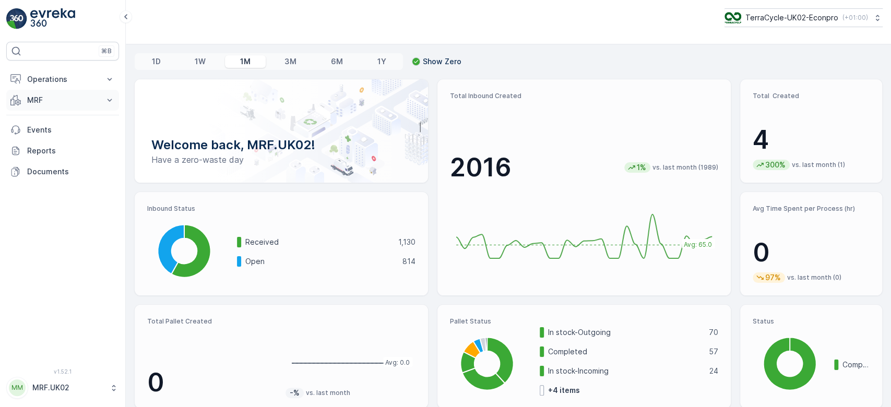
click at [65, 101] on p "MRF" at bounding box center [62, 100] width 71 height 10
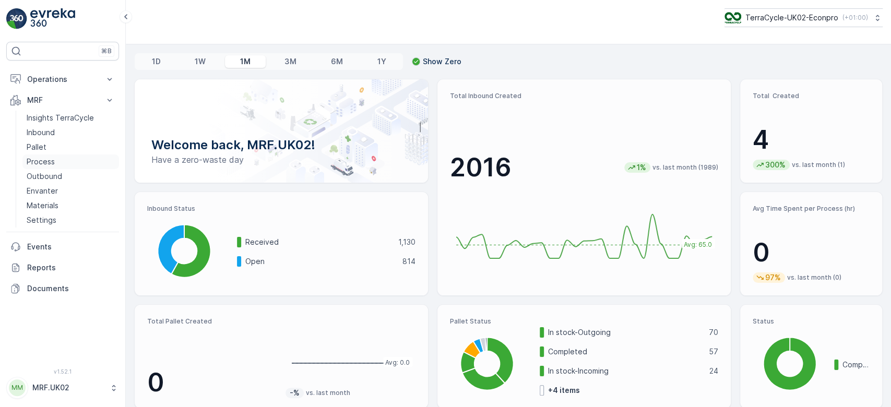
click at [71, 156] on link "Process" at bounding box center [70, 161] width 97 height 15
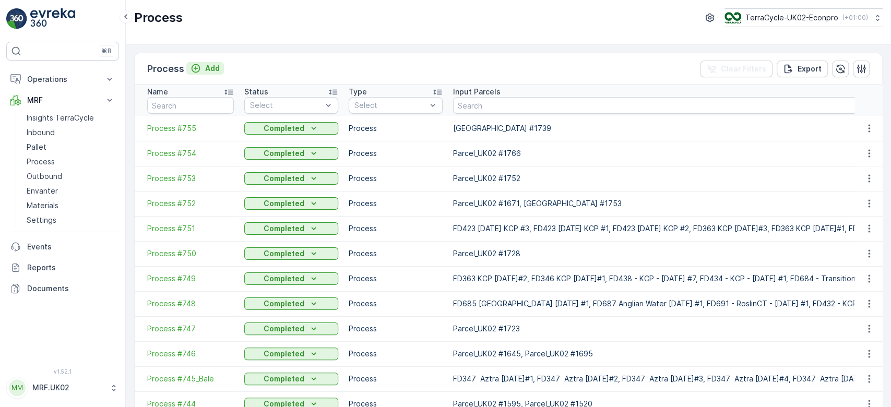
click at [210, 65] on p "Add" at bounding box center [212, 68] width 15 height 10
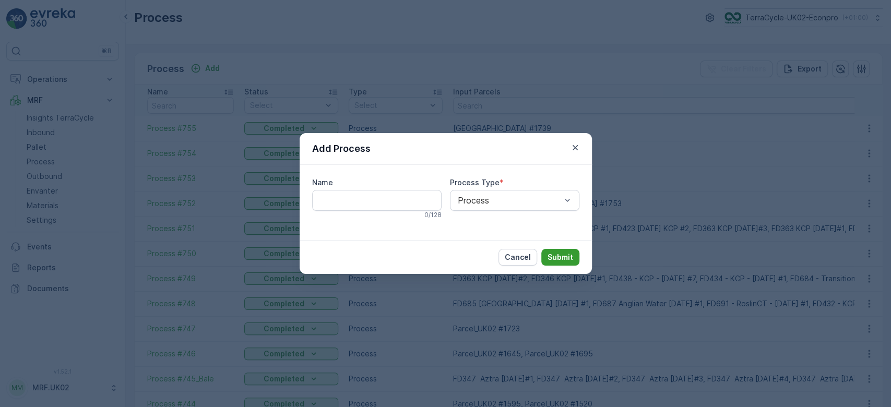
click at [556, 258] on p "Submit" at bounding box center [561, 257] width 26 height 10
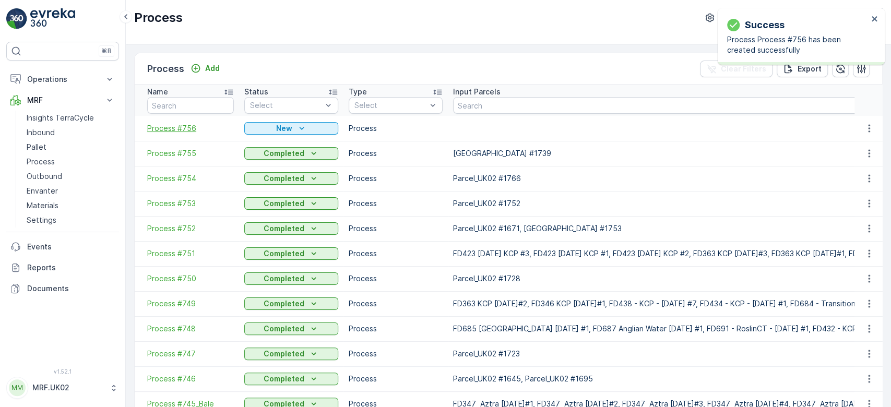
click at [191, 127] on span "Process #756" at bounding box center [190, 128] width 87 height 10
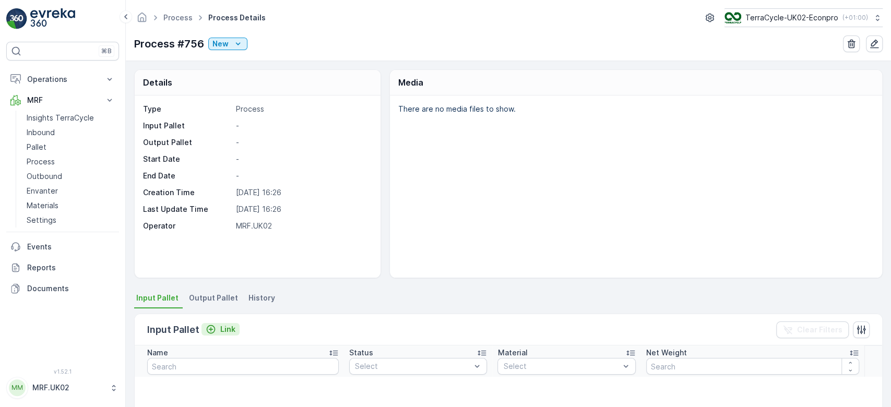
click at [225, 330] on p "Link" at bounding box center [227, 329] width 15 height 10
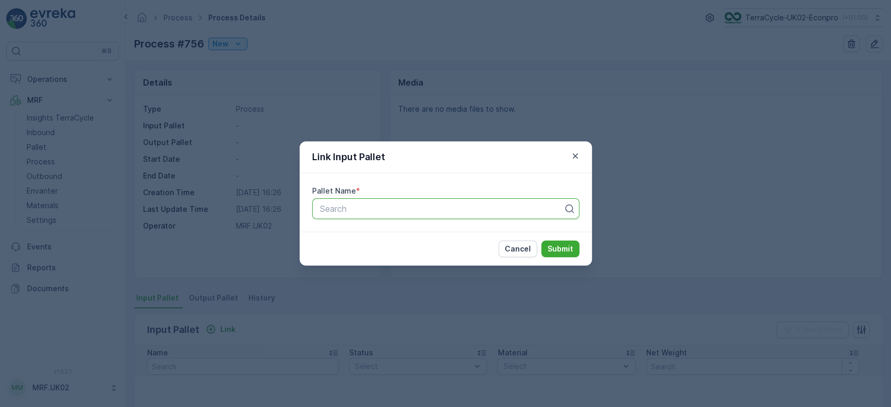
click at [328, 217] on div "Search" at bounding box center [445, 208] width 267 height 21
type input "1311"
click at [363, 255] on span "Parcel_UK02 #1311" at bounding box center [355, 251] width 74 height 9
click at [562, 244] on p "Submit" at bounding box center [561, 249] width 26 height 10
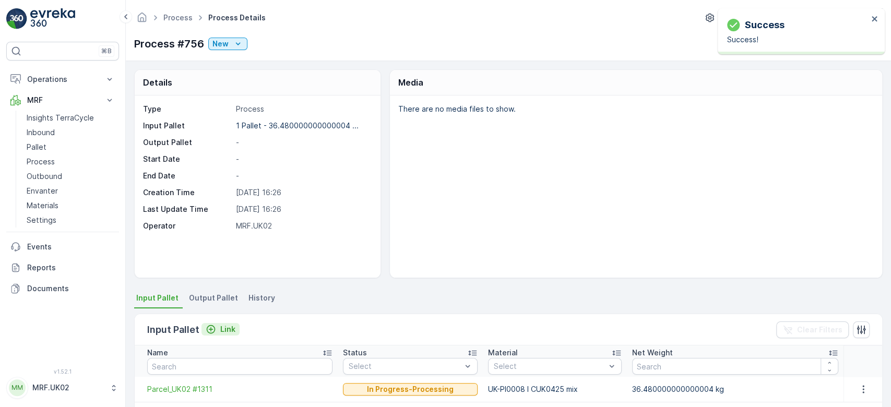
click at [221, 325] on p "Link" at bounding box center [227, 329] width 15 height 10
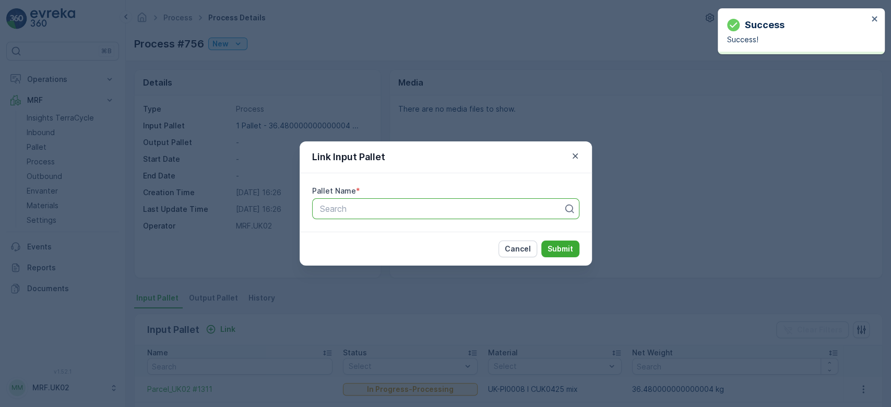
click at [351, 212] on div at bounding box center [441, 208] width 245 height 9
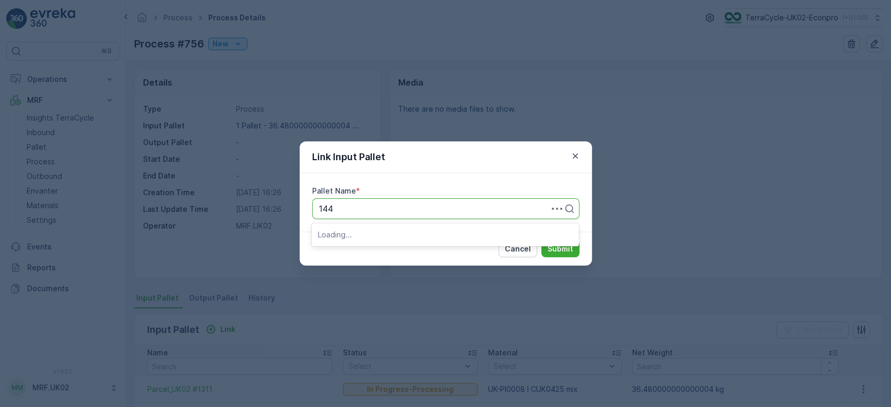
type input "1440"
click at [371, 237] on span "Parcel_UK02 #1440" at bounding box center [356, 234] width 77 height 9
click at [570, 251] on p "Submit" at bounding box center [561, 249] width 26 height 10
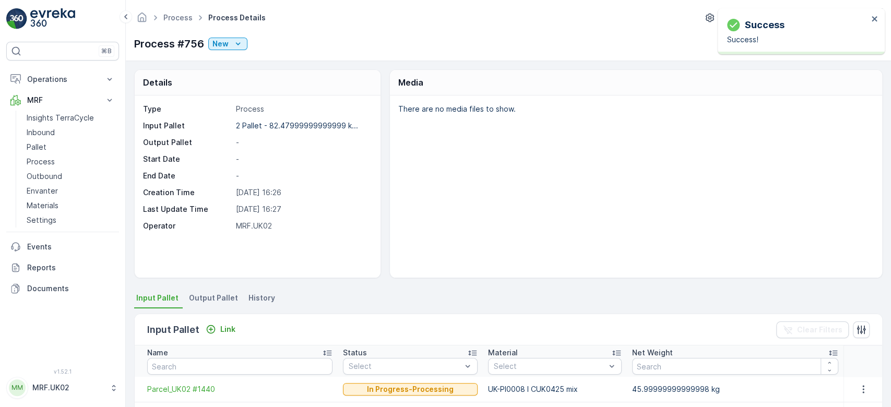
click at [422, 303] on ul "Input Pallet Output Pallet History" at bounding box center [508, 300] width 748 height 18
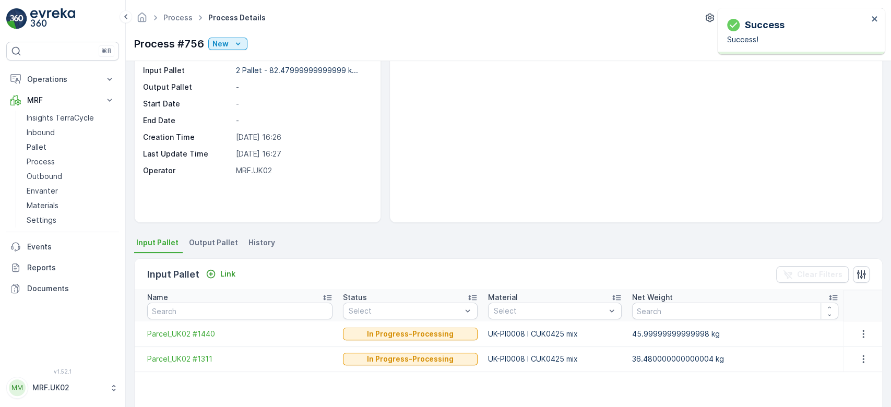
scroll to position [28, 0]
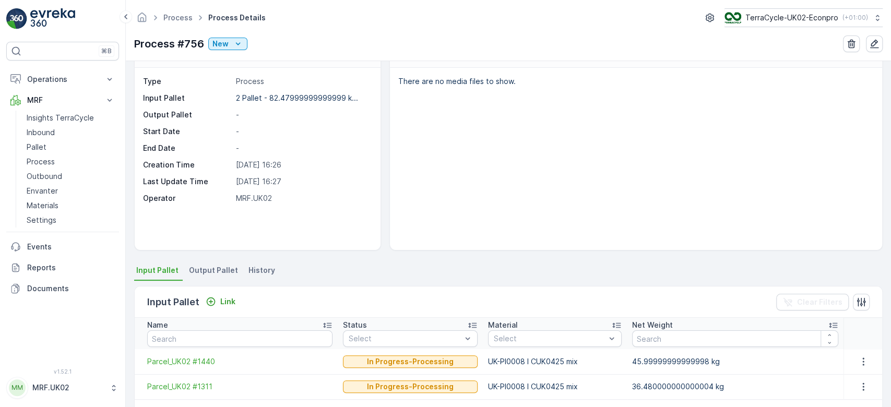
click at [211, 269] on span "Output Pallet" at bounding box center [213, 270] width 49 height 10
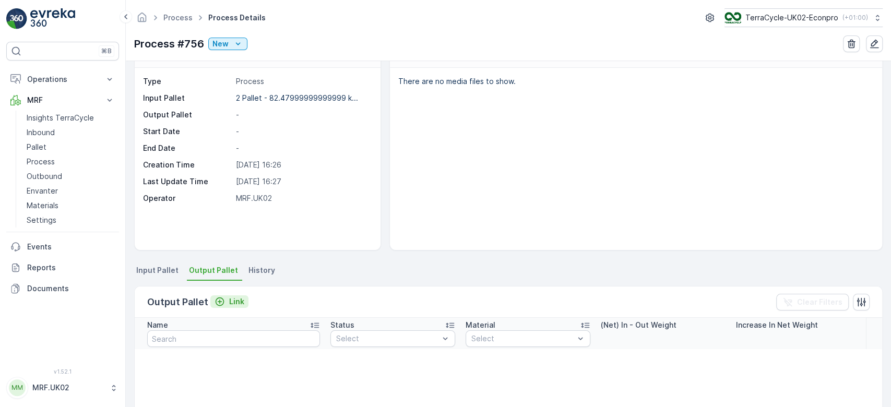
click at [231, 298] on p "Link" at bounding box center [236, 301] width 15 height 10
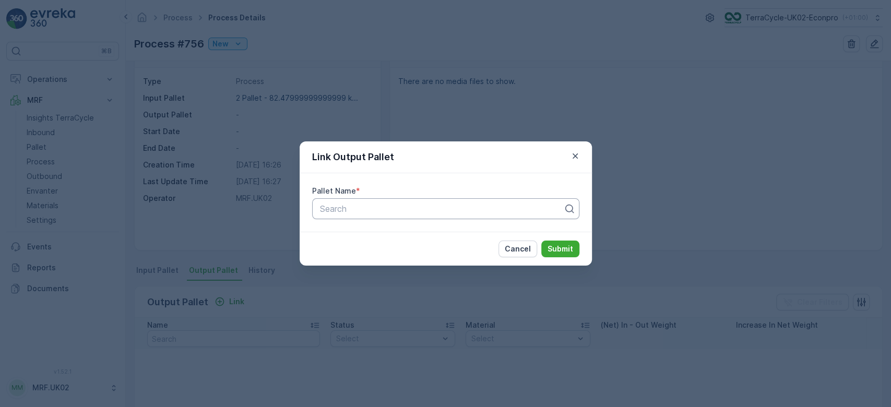
click at [329, 210] on div at bounding box center [441, 208] width 245 height 9
type input "360"
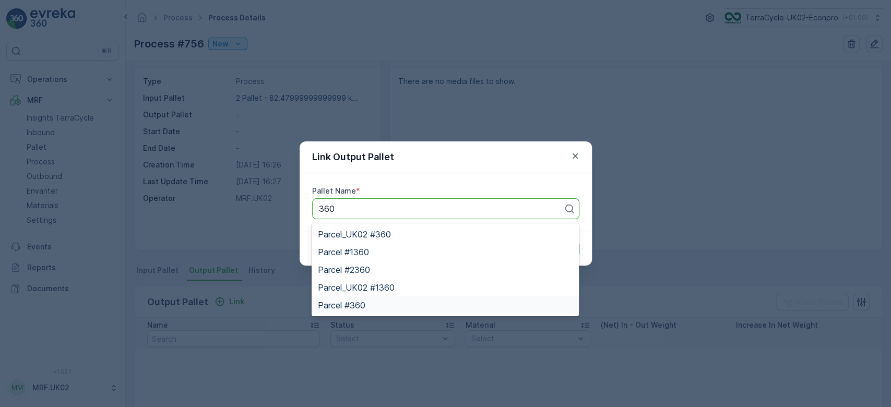
click at [370, 302] on div "Parcel #360" at bounding box center [445, 305] width 255 height 9
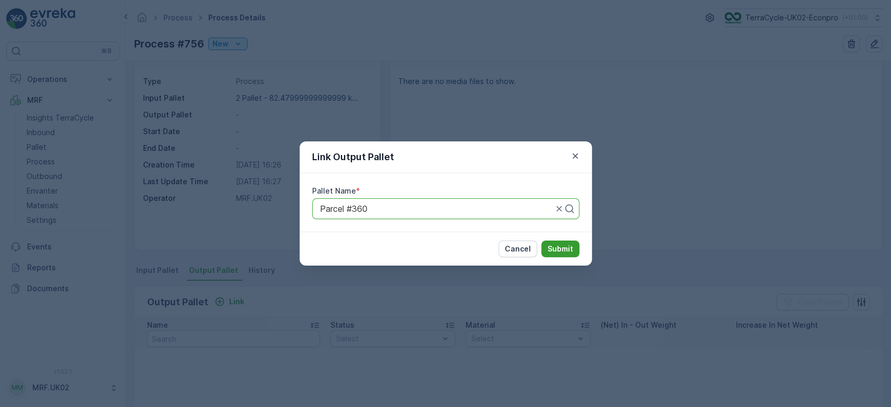
click at [577, 249] on button "Submit" at bounding box center [560, 249] width 38 height 17
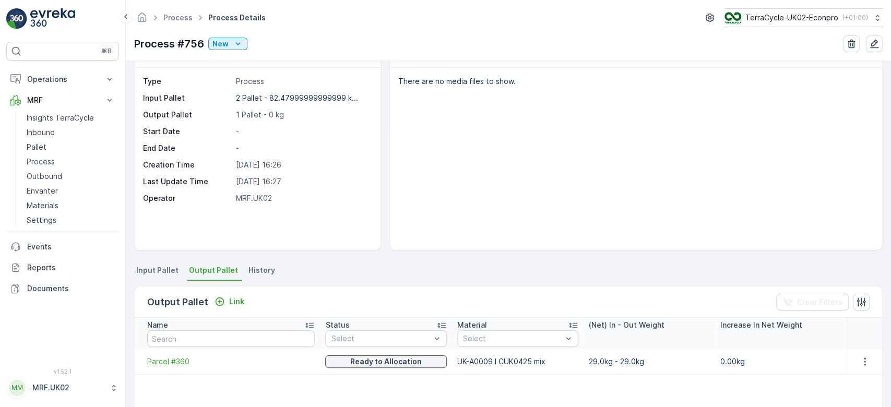
click at [168, 270] on span "Input Pallet" at bounding box center [157, 270] width 42 height 10
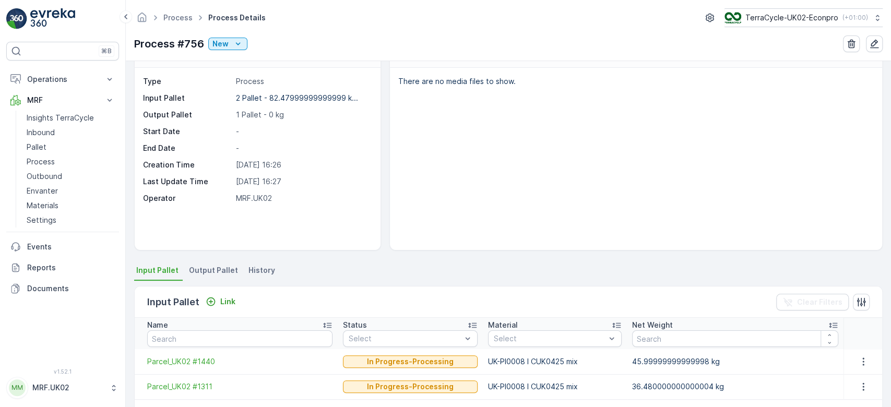
click at [198, 269] on span "Output Pallet" at bounding box center [213, 270] width 49 height 10
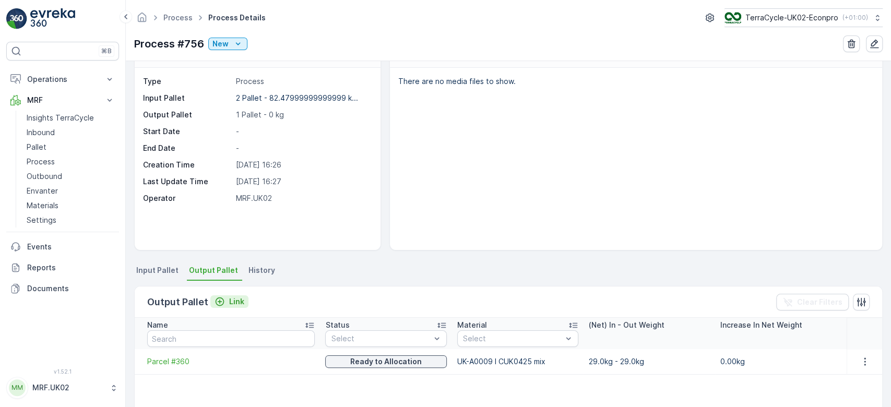
click at [238, 299] on p "Link" at bounding box center [236, 301] width 15 height 10
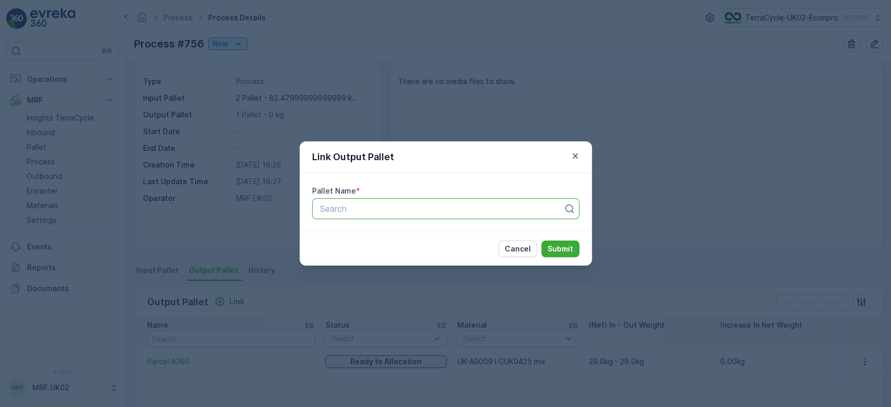
click at [348, 207] on div at bounding box center [441, 208] width 245 height 9
type input "1779"
click at [394, 230] on span "Parcel_UK02 #1779" at bounding box center [356, 234] width 76 height 9
click at [558, 254] on p "Submit" at bounding box center [561, 249] width 26 height 10
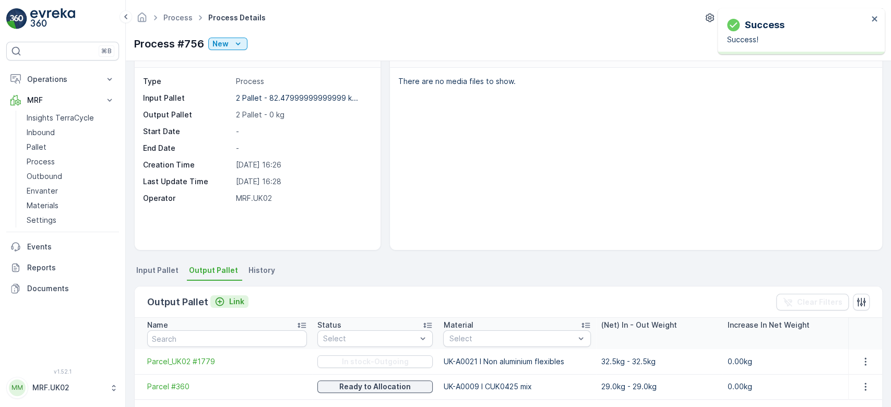
click at [234, 299] on p "Link" at bounding box center [236, 301] width 15 height 10
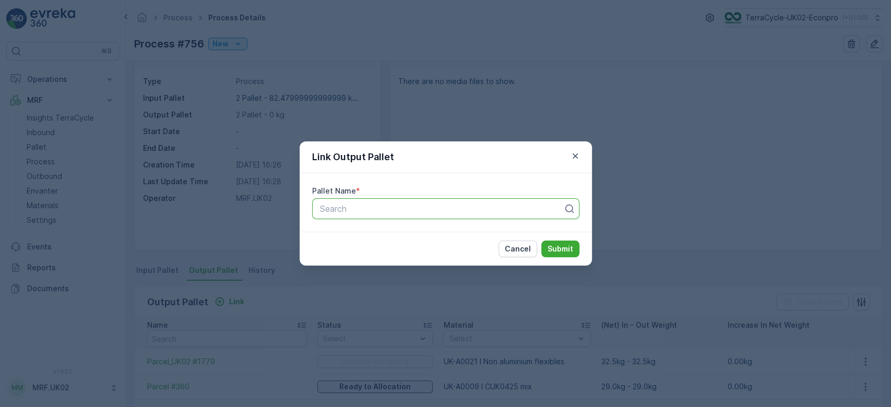
click at [382, 207] on div at bounding box center [441, 208] width 245 height 9
type input "1791"
click at [385, 232] on span "Parcel_UK02 #1791" at bounding box center [355, 234] width 75 height 9
click at [567, 249] on p "Submit" at bounding box center [561, 249] width 26 height 10
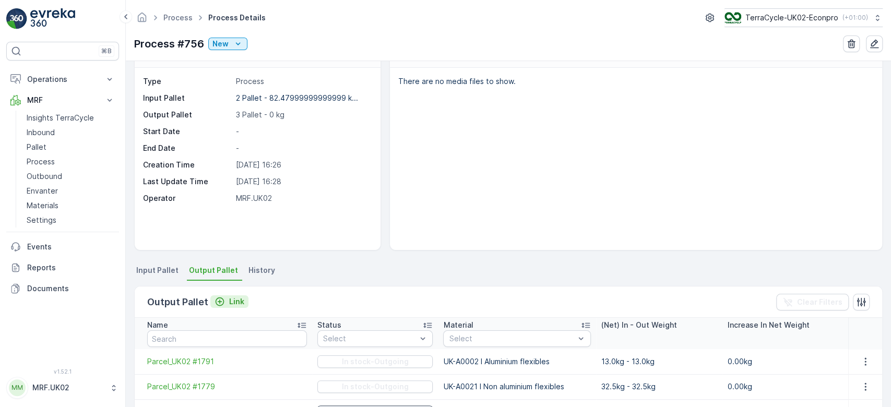
click at [235, 295] on button "Link" at bounding box center [229, 301] width 38 height 13
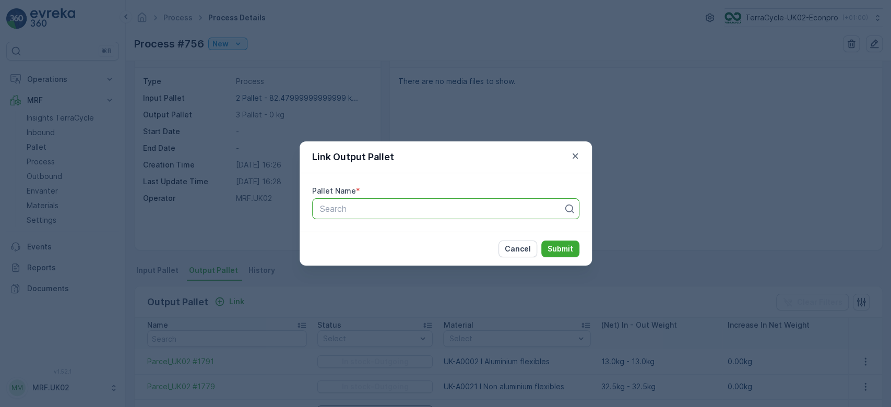
click at [351, 212] on div at bounding box center [441, 208] width 245 height 9
type input "1710"
click at [373, 246] on div "Parcel_UK02 #1710" at bounding box center [445, 252] width 267 height 18
click at [546, 245] on button "Submit" at bounding box center [560, 249] width 38 height 17
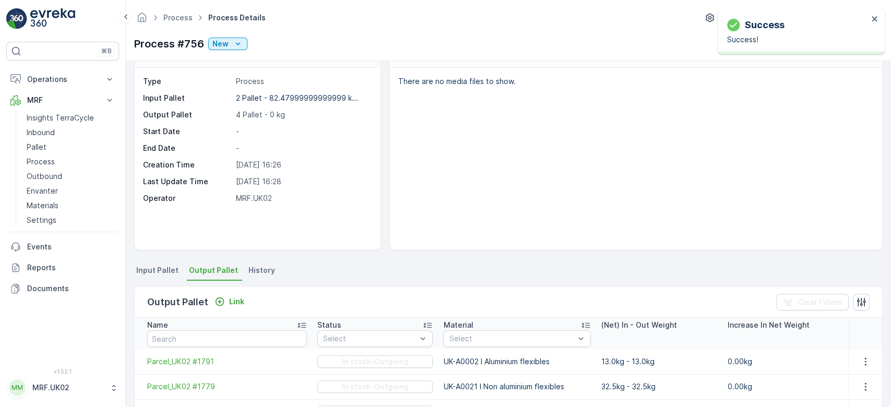
click at [438, 261] on div "Details Type Process Input Pallet 2 Pallet - 82.47999999999999 k... Output Pall…" at bounding box center [508, 234] width 765 height 346
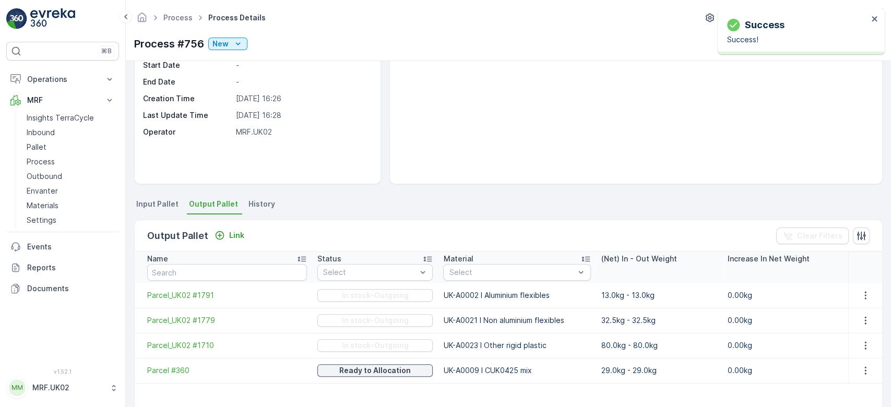
scroll to position [111, 0]
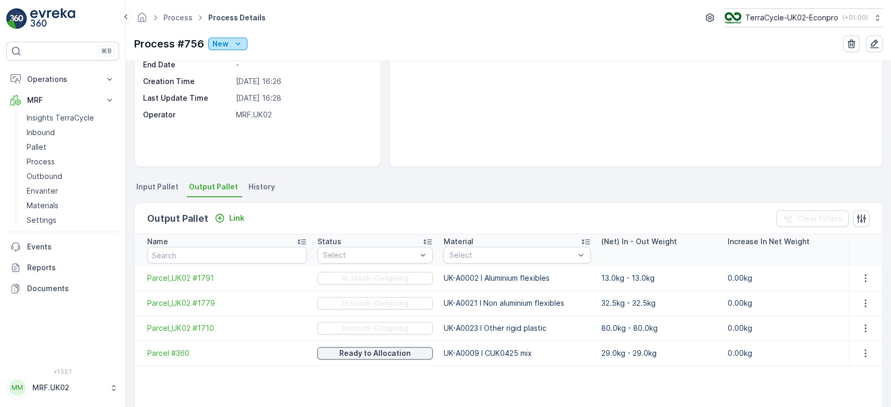
click at [238, 47] on icon "New" at bounding box center [238, 44] width 10 height 10
click at [237, 74] on div "Ready" at bounding box center [270, 73] width 121 height 15
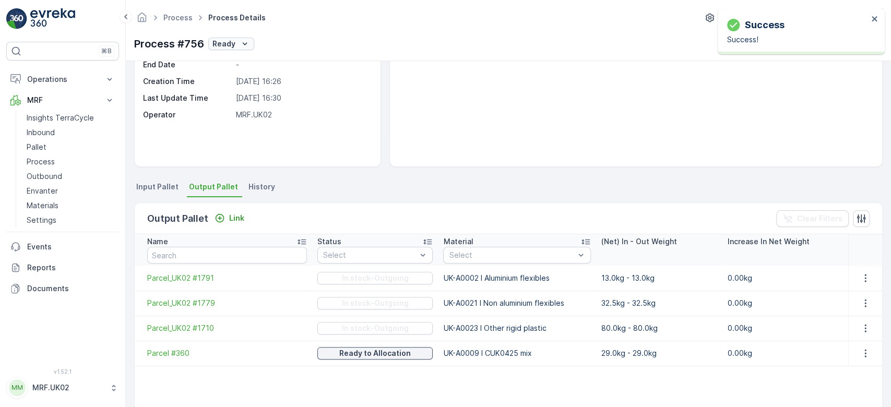
click at [240, 44] on icon "Ready" at bounding box center [245, 44] width 10 height 10
click at [242, 81] on div "In progress" at bounding box center [270, 88] width 121 height 15
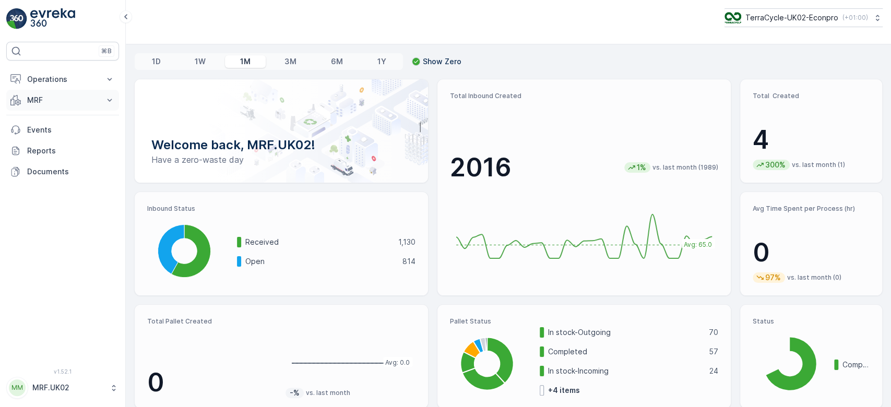
click at [53, 97] on p "MRF" at bounding box center [62, 100] width 71 height 10
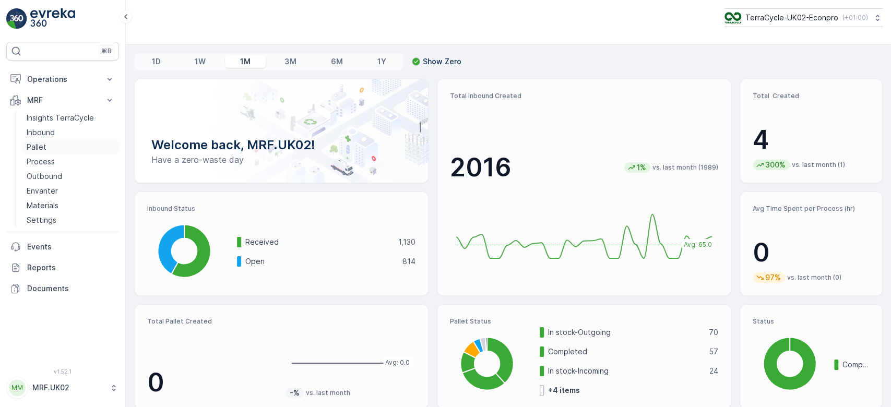
click at [60, 148] on link "Pallet" at bounding box center [70, 147] width 97 height 15
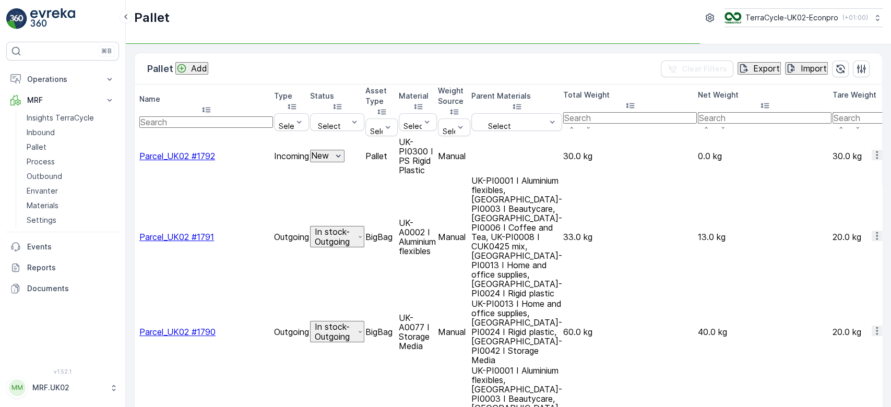
click at [213, 116] on input "text" at bounding box center [206, 121] width 134 height 11
type input "3"
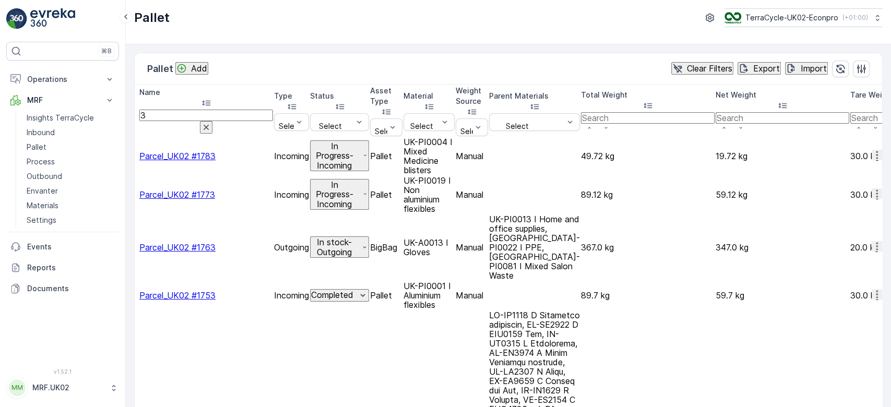
click at [213, 110] on input "3" at bounding box center [206, 115] width 134 height 11
type input "360"
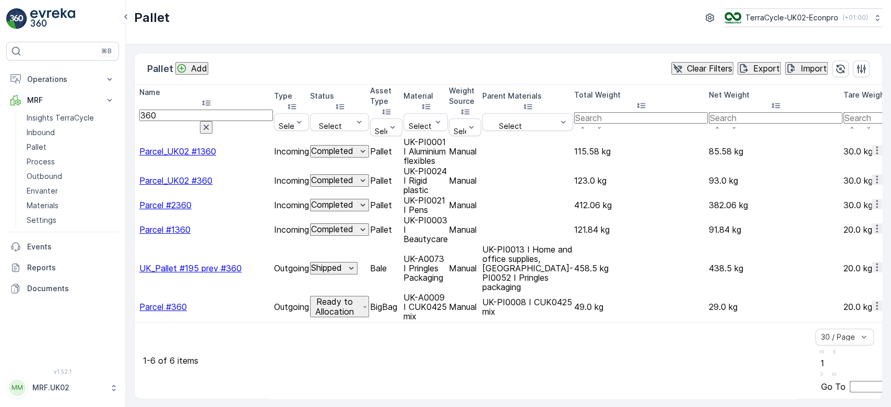
click at [872, 301] on icon "button" at bounding box center [877, 306] width 10 height 10
click at [842, 331] on span "Print QR" at bounding box center [847, 336] width 29 height 10
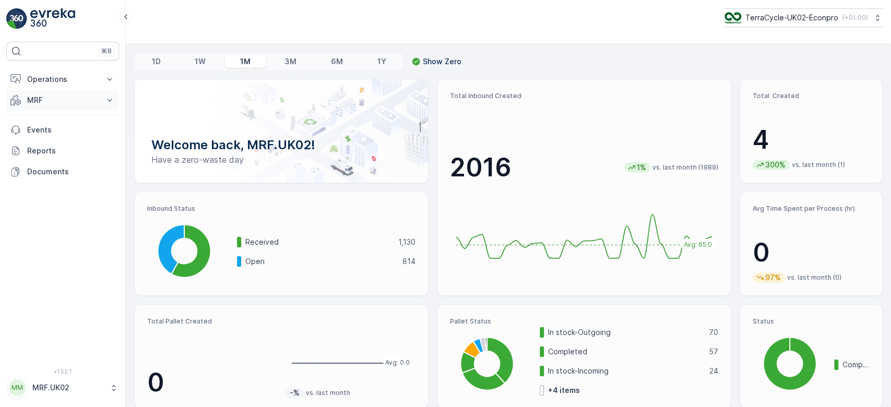
click at [102, 95] on button "MRF" at bounding box center [62, 100] width 113 height 21
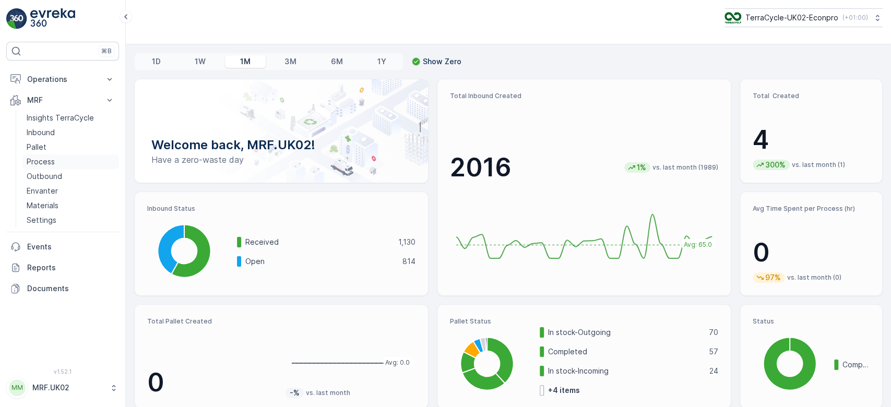
click at [58, 160] on link "Process" at bounding box center [70, 161] width 97 height 15
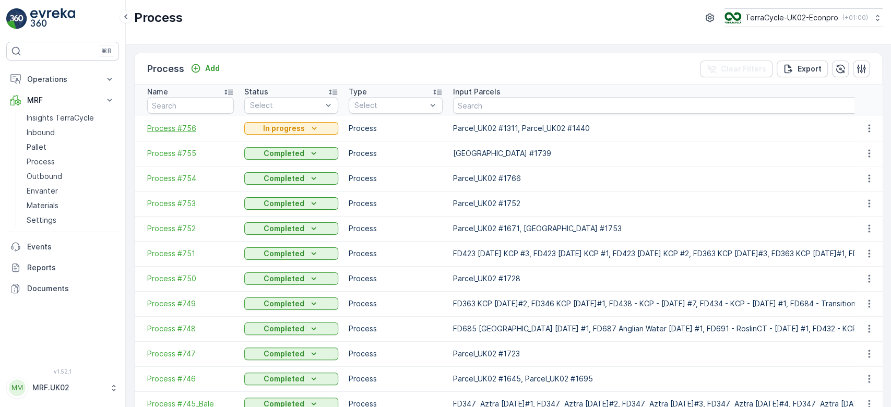
click at [171, 128] on span "Process #756" at bounding box center [190, 128] width 87 height 10
click at [211, 70] on p "Add" at bounding box center [212, 68] width 15 height 10
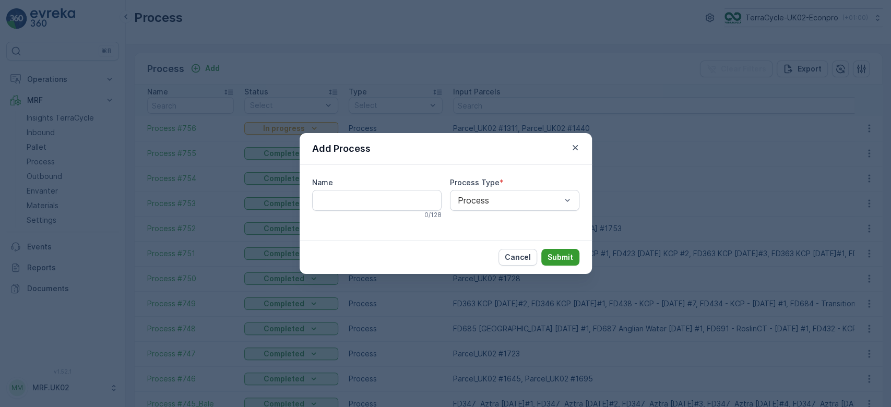
click at [575, 258] on button "Submit" at bounding box center [560, 257] width 38 height 17
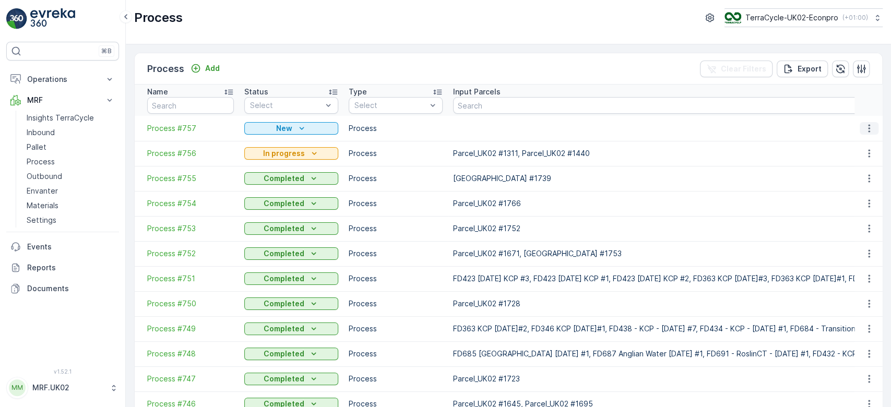
click at [865, 126] on icon "button" at bounding box center [869, 128] width 10 height 10
click at [157, 127] on span "Process #757" at bounding box center [190, 128] width 87 height 10
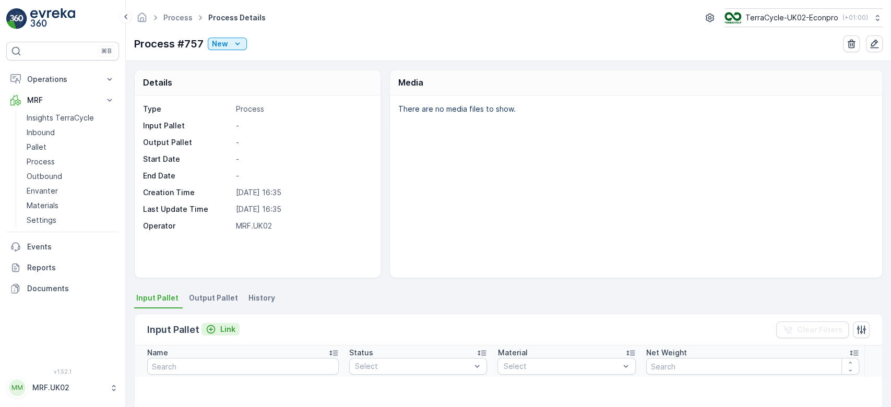
click at [222, 327] on p "Link" at bounding box center [227, 329] width 15 height 10
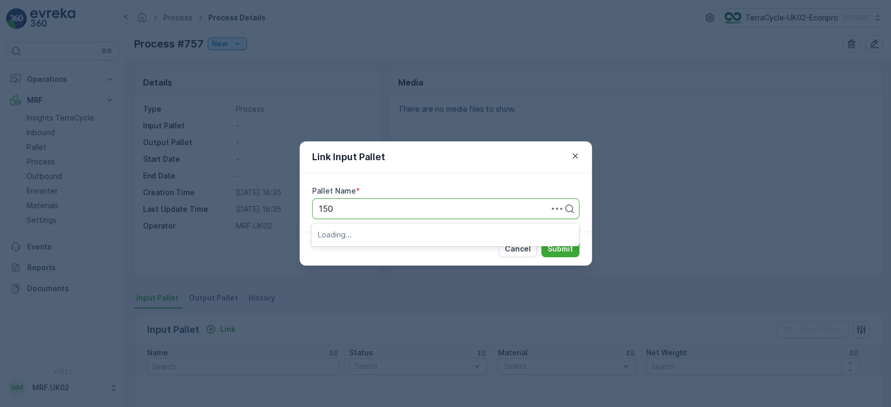
type input "1509"
click at [368, 255] on span "Parcel_UK02 #1509" at bounding box center [356, 251] width 77 height 9
click at [552, 248] on p "Submit" at bounding box center [561, 249] width 26 height 10
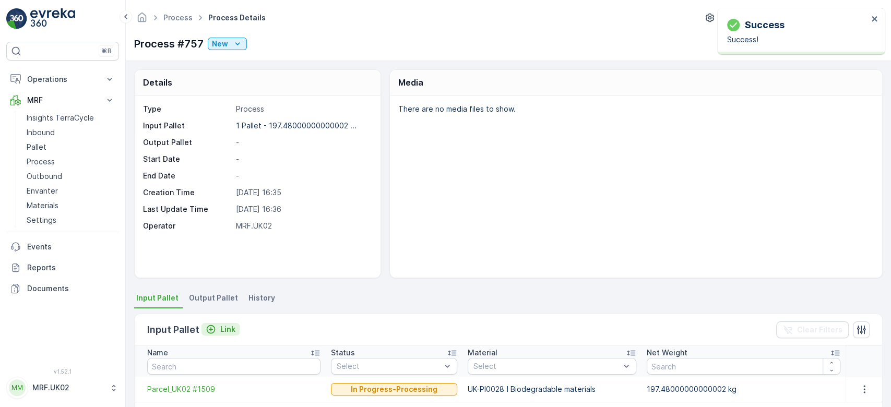
click at [217, 331] on div "Link" at bounding box center [221, 329] width 30 height 10
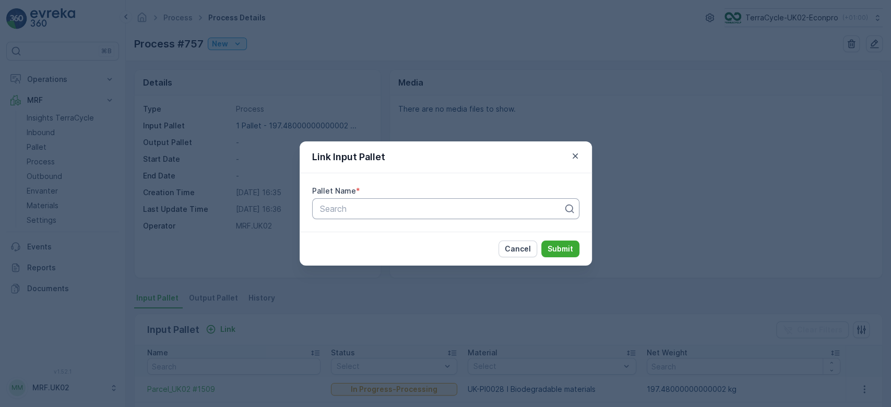
click at [426, 211] on div at bounding box center [441, 208] width 245 height 9
type input "1616"
click at [392, 252] on span "Parcel_UK02 #1616" at bounding box center [355, 251] width 75 height 9
click at [570, 245] on p "Submit" at bounding box center [561, 249] width 26 height 10
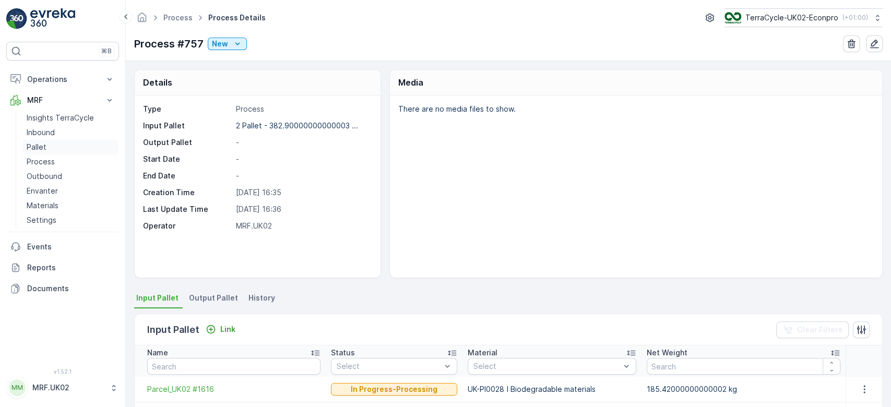
click at [28, 150] on p "Pallet" at bounding box center [37, 147] width 20 height 10
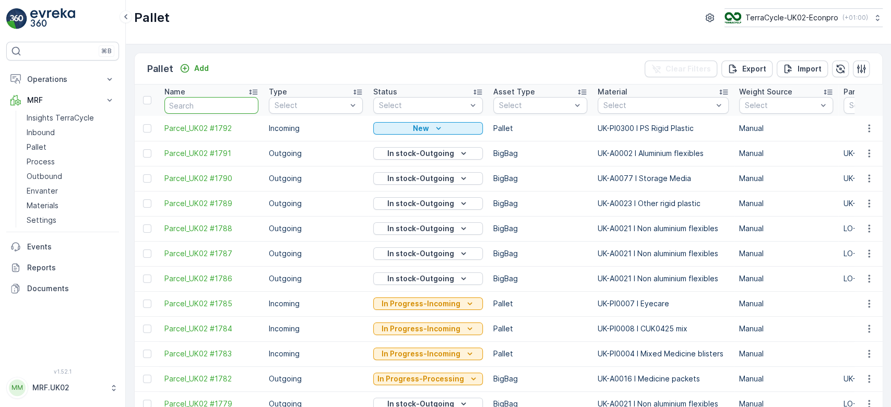
click at [238, 103] on input "text" at bounding box center [211, 105] width 94 height 17
type input "1509"
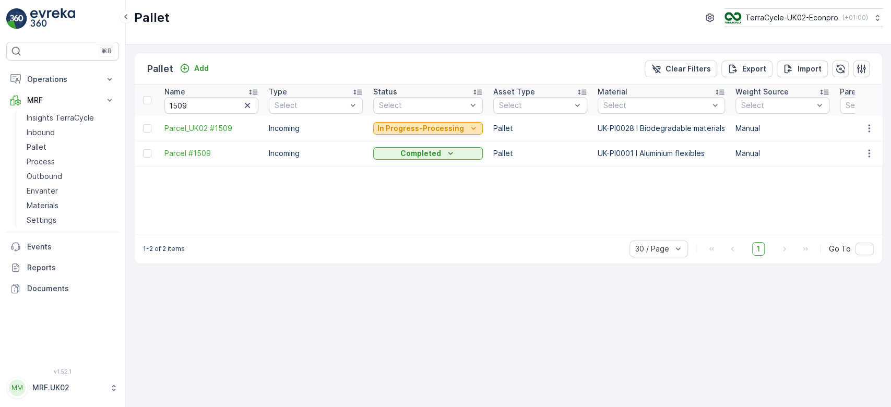
click at [445, 126] on p "In Progress-Processing" at bounding box center [420, 128] width 87 height 10
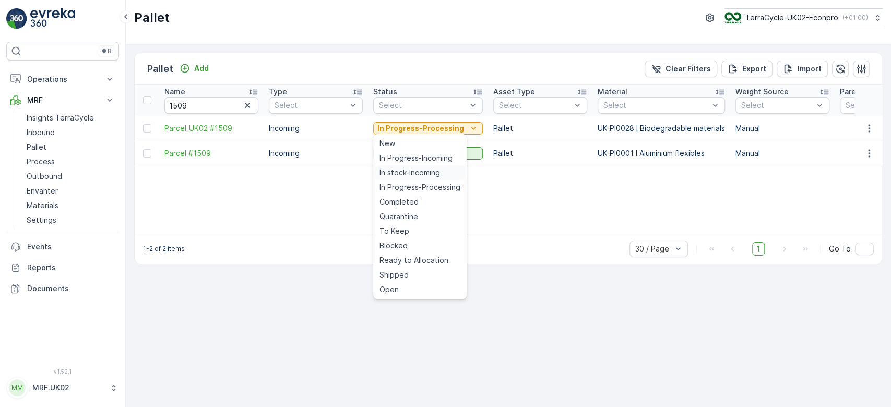
click at [410, 174] on span "In stock-Incoming" at bounding box center [409, 173] width 61 height 10
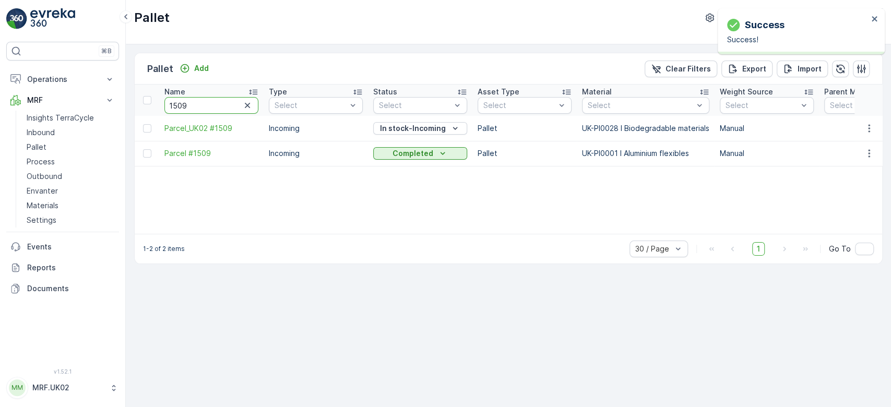
click at [224, 104] on input "1509" at bounding box center [211, 105] width 94 height 17
type input "1"
type input "1616"
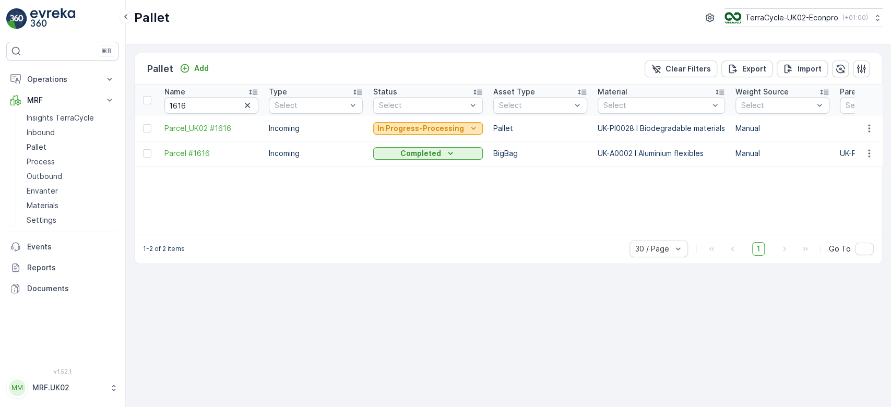
click at [400, 126] on p "In Progress-Processing" at bounding box center [420, 128] width 87 height 10
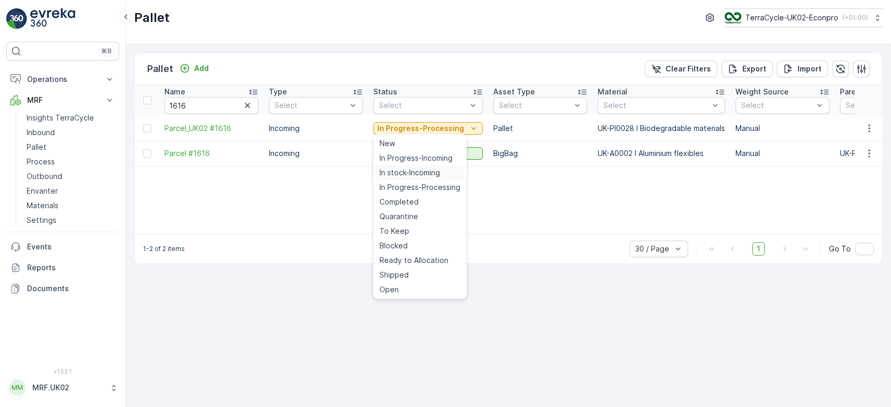
click at [406, 173] on span "In stock-Incoming" at bounding box center [409, 173] width 61 height 10
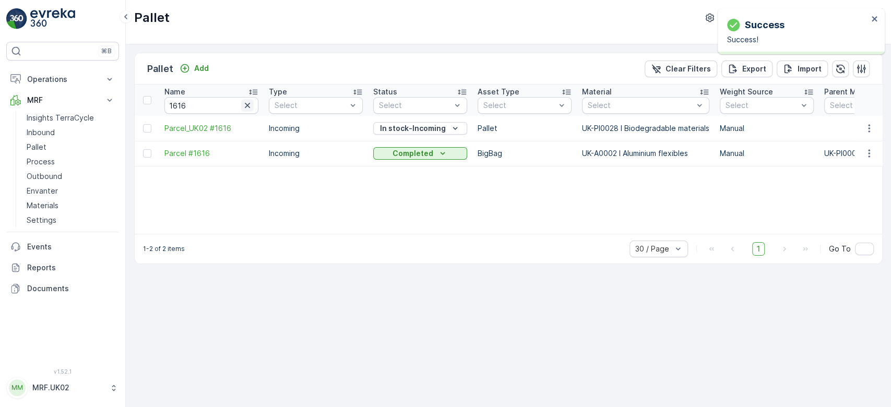
click at [248, 100] on icon "button" at bounding box center [247, 105] width 10 height 10
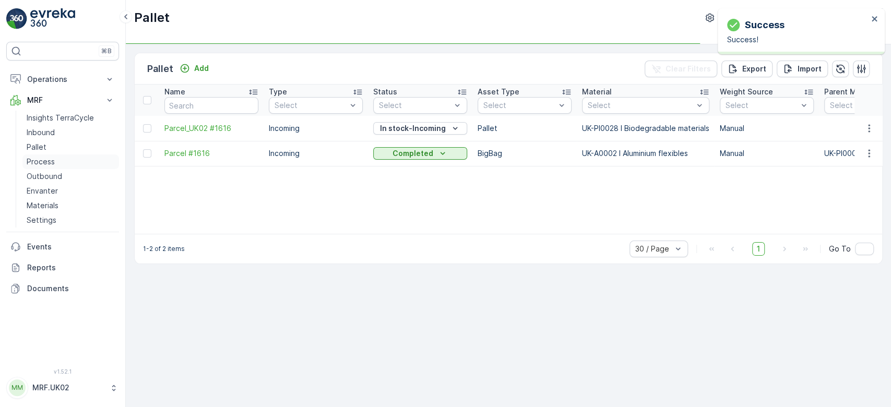
click at [65, 162] on link "Process" at bounding box center [70, 161] width 97 height 15
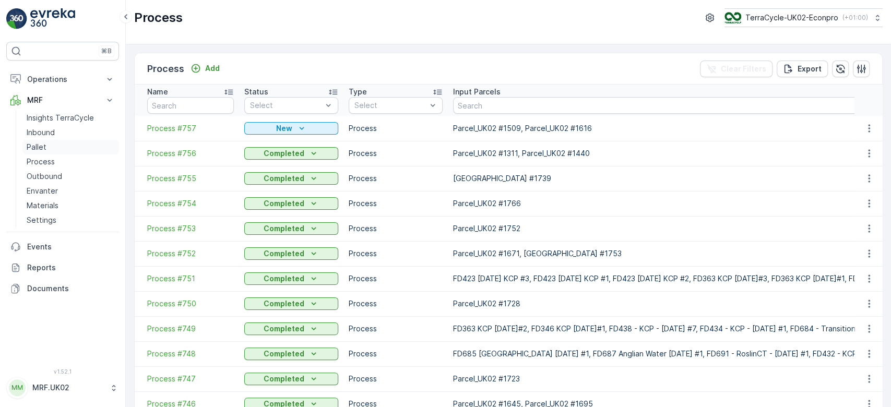
click at [56, 146] on link "Pallet" at bounding box center [70, 147] width 97 height 15
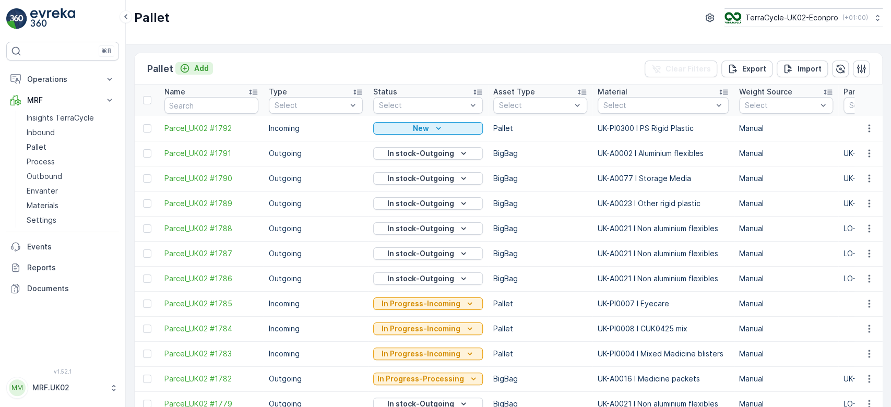
click at [202, 64] on p "Add" at bounding box center [201, 68] width 15 height 10
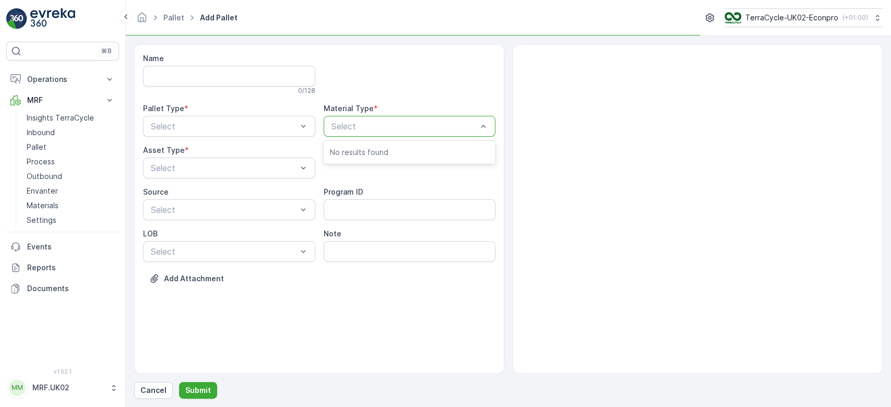
click at [451, 119] on div "Select" at bounding box center [410, 126] width 172 height 21
click at [209, 118] on div "Select" at bounding box center [229, 126] width 172 height 21
click at [182, 163] on div "Outgoing" at bounding box center [229, 170] width 172 height 18
click at [353, 124] on div at bounding box center [404, 126] width 148 height 9
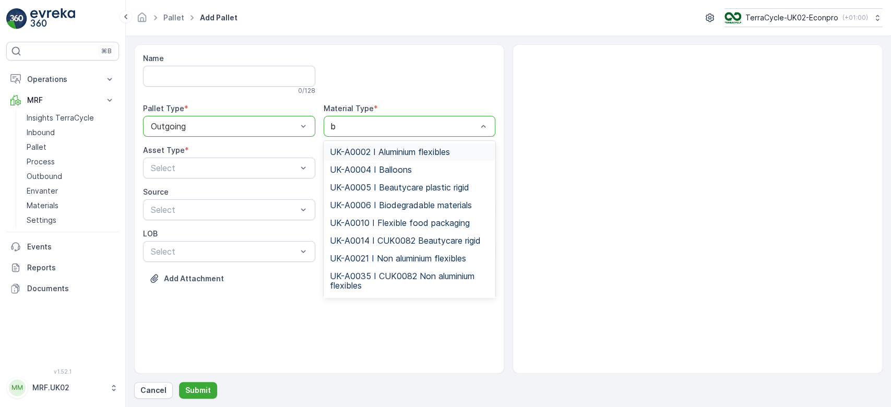
type input "bi"
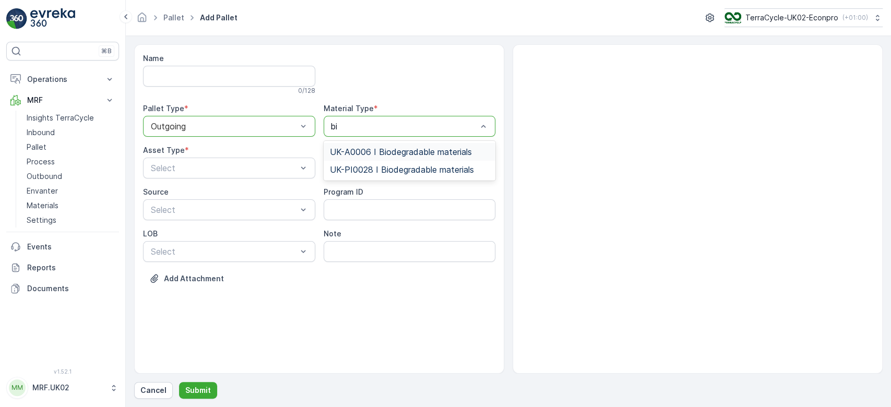
click at [402, 151] on span "UK-A0006 I Biodegradable materials" at bounding box center [401, 151] width 142 height 9
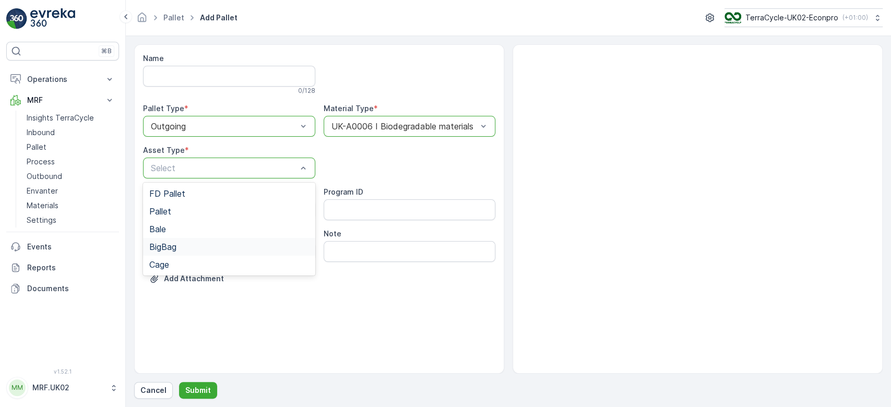
click at [181, 247] on div "BigBag" at bounding box center [229, 246] width 160 height 9
click at [197, 387] on p "Submit" at bounding box center [198, 390] width 26 height 10
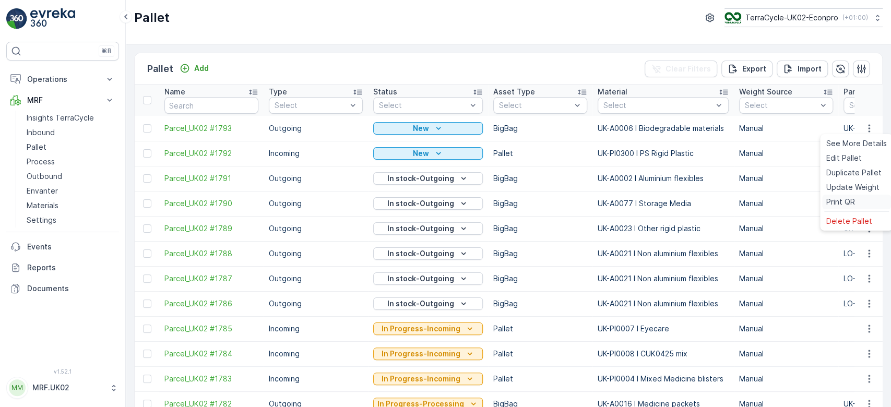
click at [853, 200] on span "Print QR" at bounding box center [840, 202] width 29 height 10
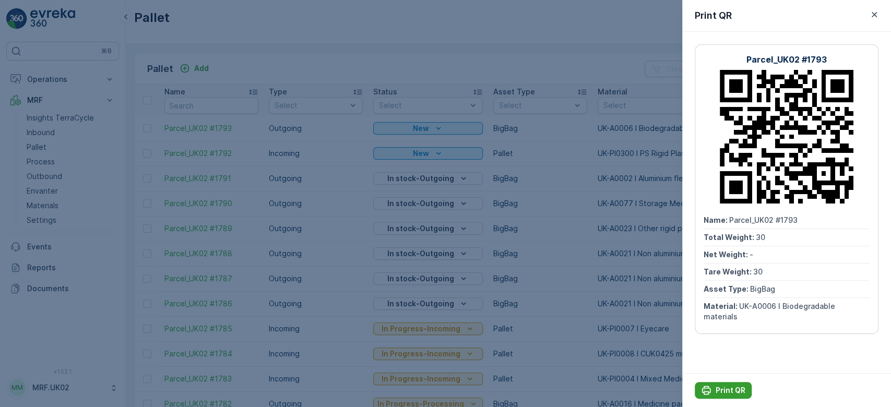
click at [727, 391] on p "Print QR" at bounding box center [731, 390] width 30 height 10
click at [336, 182] on div at bounding box center [445, 203] width 891 height 407
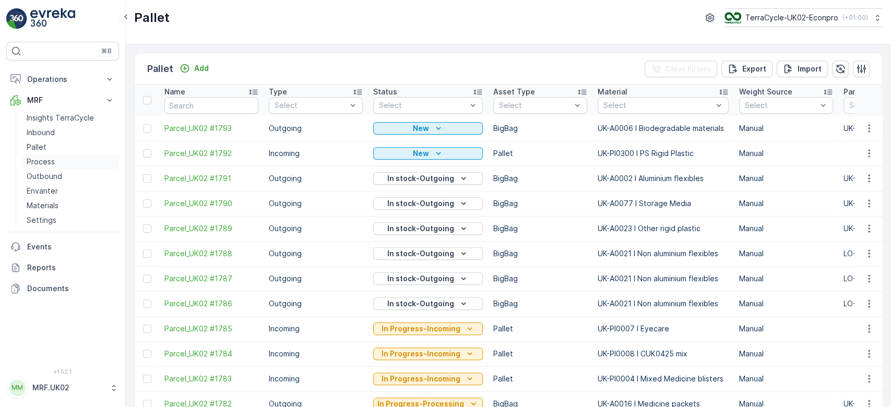
click at [50, 159] on p "Process" at bounding box center [41, 162] width 28 height 10
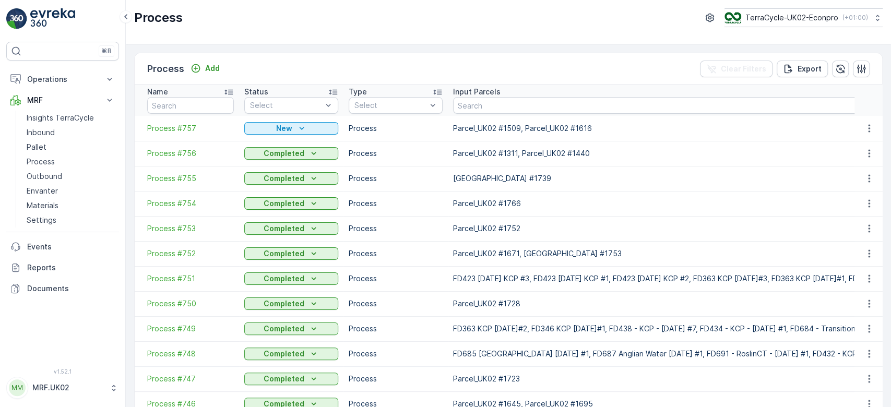
click at [180, 124] on span "Process #757" at bounding box center [190, 128] width 87 height 10
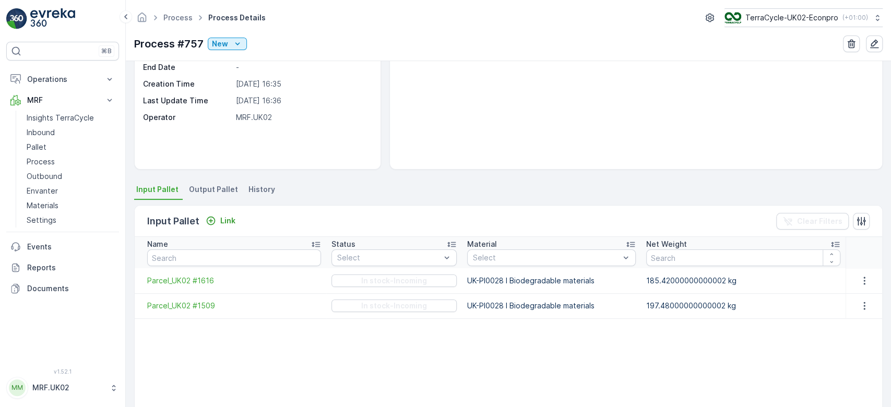
scroll to position [109, 0]
click at [219, 184] on span "Output Pallet" at bounding box center [213, 189] width 49 height 10
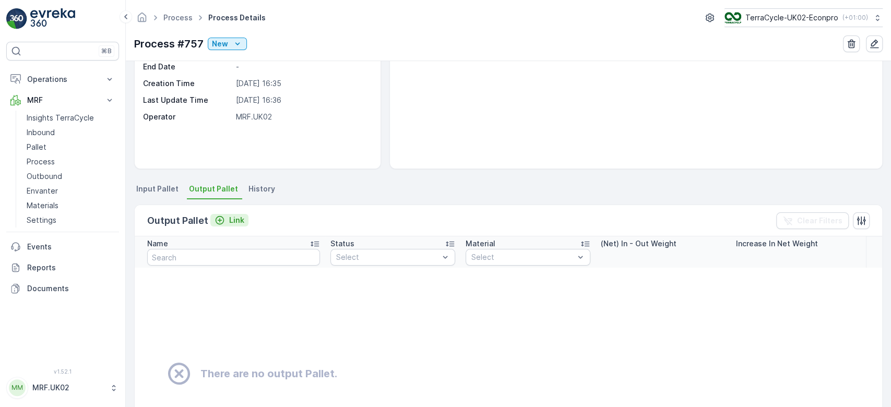
click at [225, 216] on div "Link" at bounding box center [230, 220] width 30 height 10
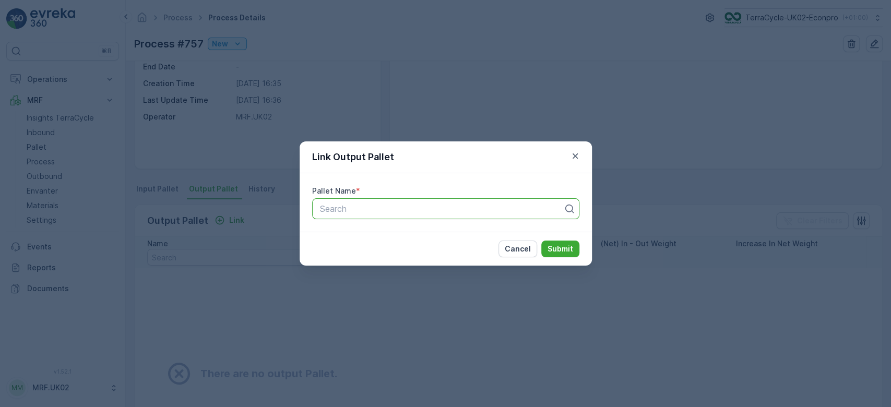
click at [379, 205] on div at bounding box center [441, 208] width 245 height 9
type input "1793"
click at [374, 253] on span "Parcel_UK02 #1793" at bounding box center [356, 251] width 76 height 9
click at [564, 249] on p "Submit" at bounding box center [561, 249] width 26 height 10
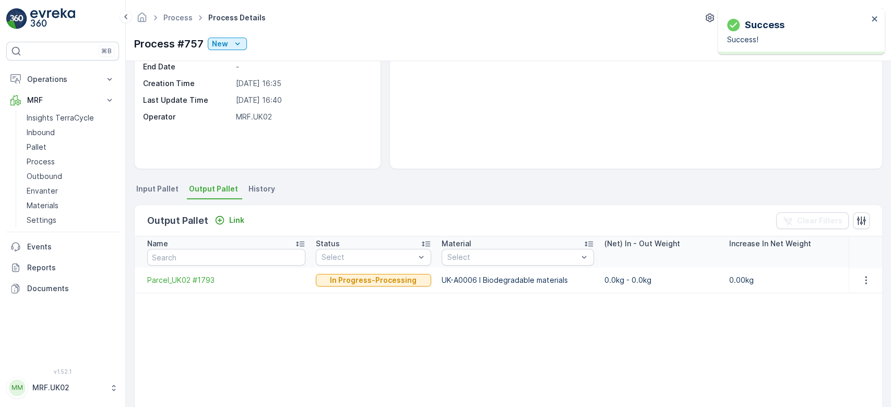
click at [161, 187] on span "Input Pallet" at bounding box center [157, 189] width 42 height 10
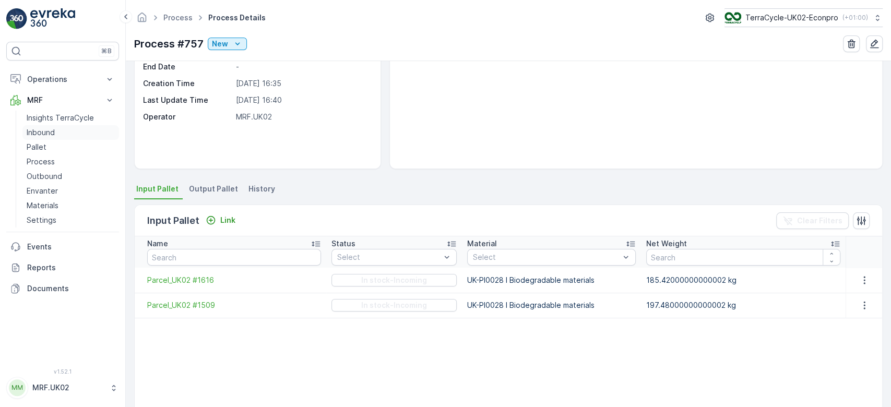
click at [75, 129] on link "Inbound" at bounding box center [70, 132] width 97 height 15
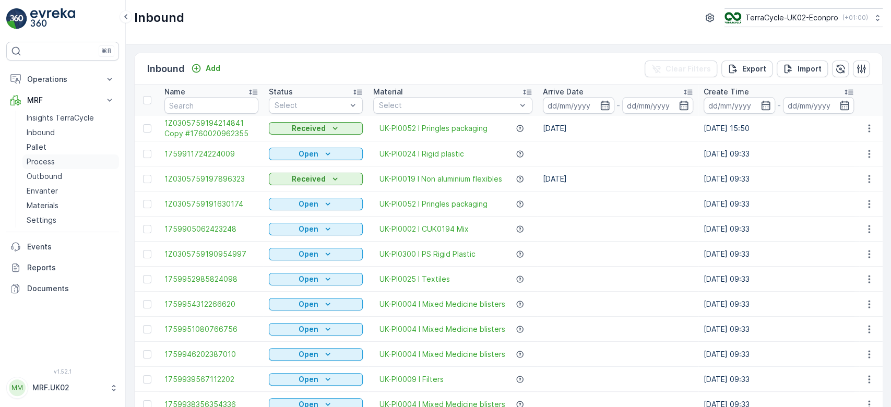
click at [52, 163] on p "Process" at bounding box center [41, 162] width 28 height 10
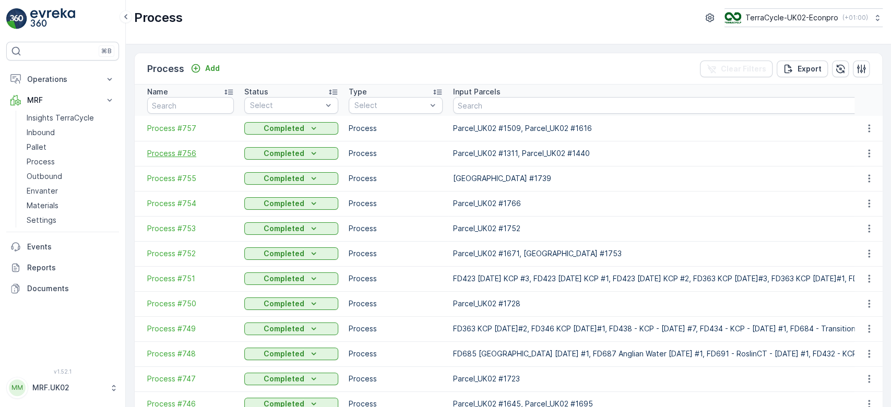
click at [187, 152] on span "Process #756" at bounding box center [190, 153] width 87 height 10
